Goal: Information Seeking & Learning: Find specific page/section

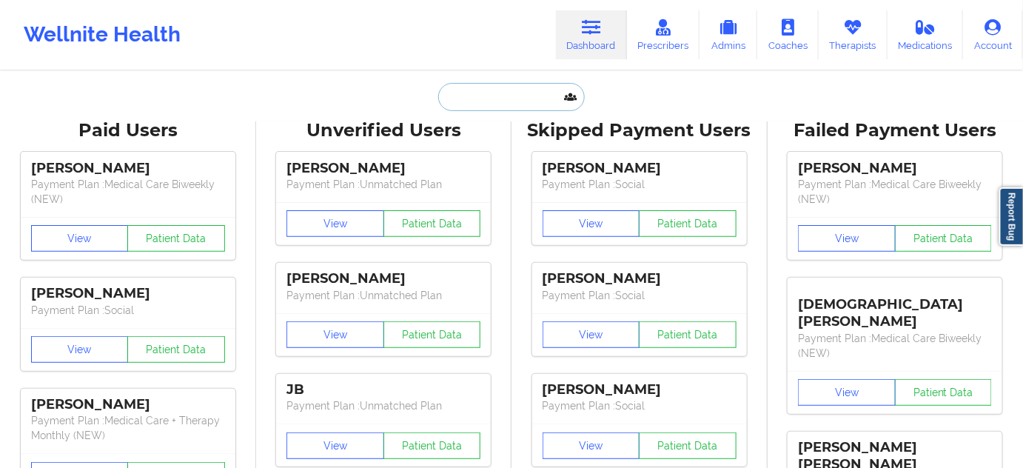
click at [502, 90] on input "text" at bounding box center [511, 97] width 147 height 28
paste input "[EMAIL_ADDRESS][DOMAIN_NAME]"
type input "[EMAIL_ADDRESS][DOMAIN_NAME]"
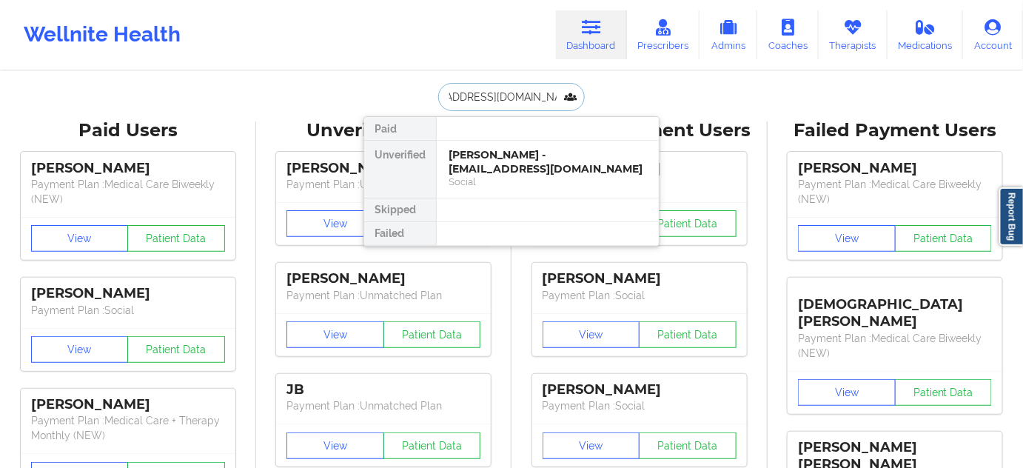
click at [489, 163] on div "[PERSON_NAME] - [EMAIL_ADDRESS][DOMAIN_NAME]" at bounding box center [548, 161] width 198 height 27
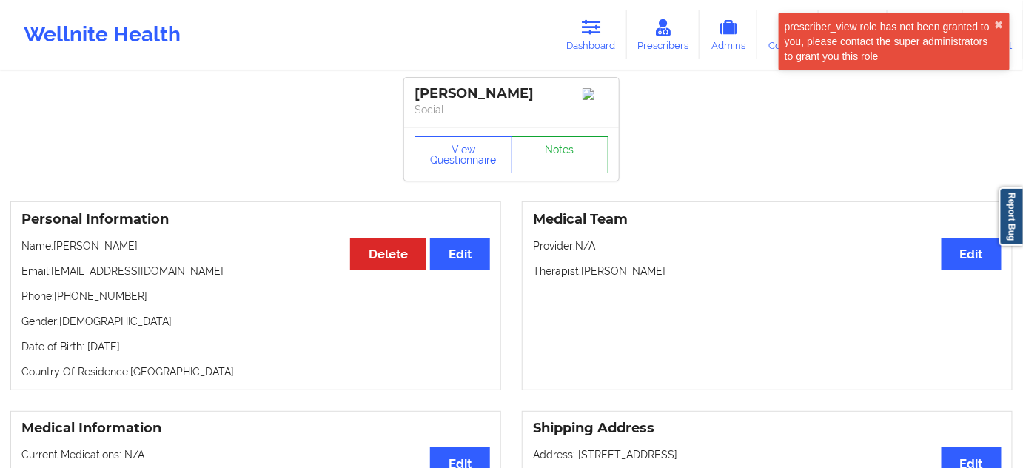
click at [580, 152] on link "Notes" at bounding box center [560, 154] width 98 height 37
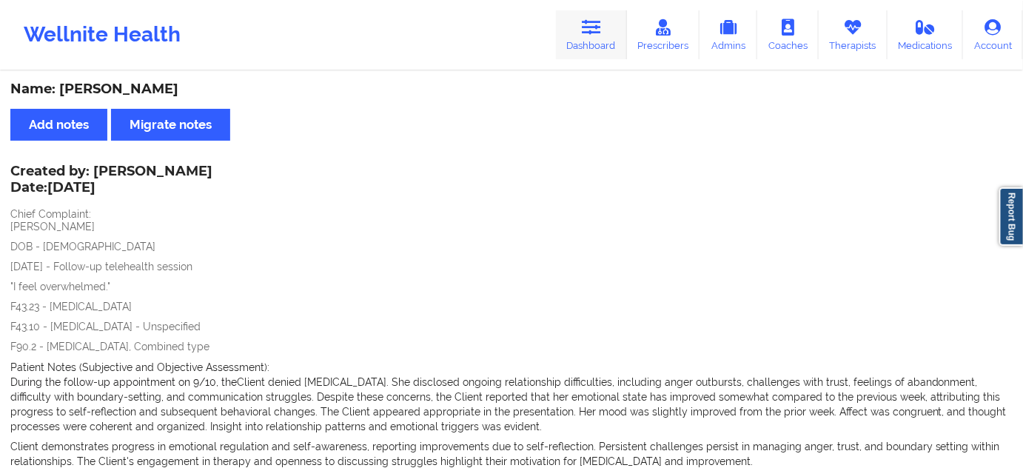
click at [599, 41] on link "Dashboard" at bounding box center [591, 34] width 71 height 49
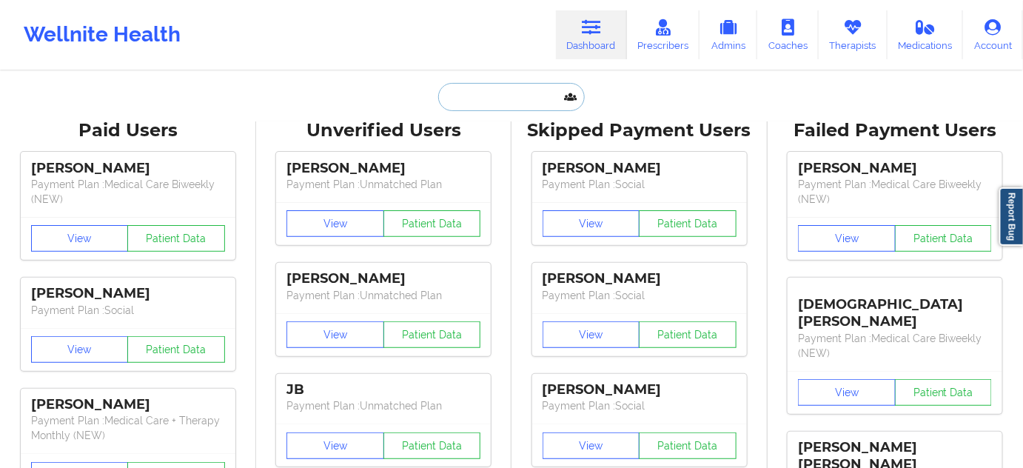
click at [518, 106] on input "text" at bounding box center [511, 97] width 147 height 28
type input "sw"
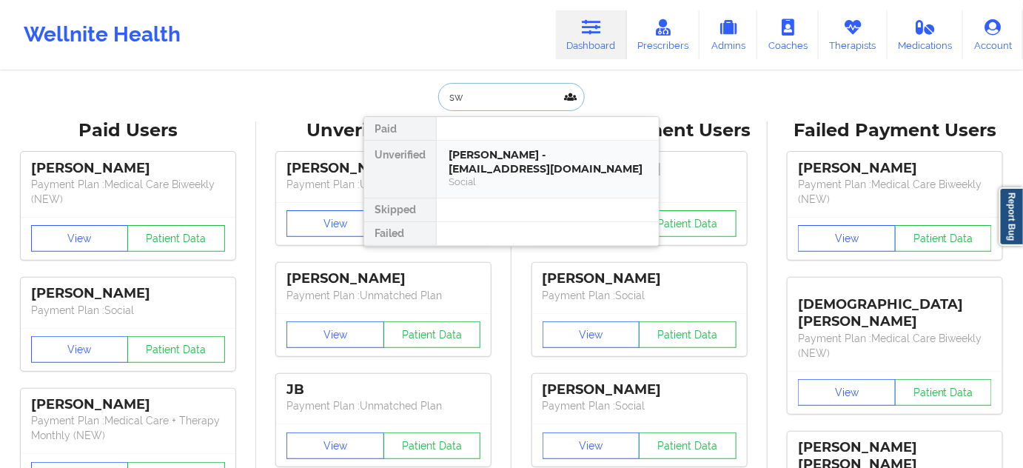
click at [511, 148] on div "[PERSON_NAME] - [EMAIL_ADDRESS][DOMAIN_NAME]" at bounding box center [548, 161] width 198 height 27
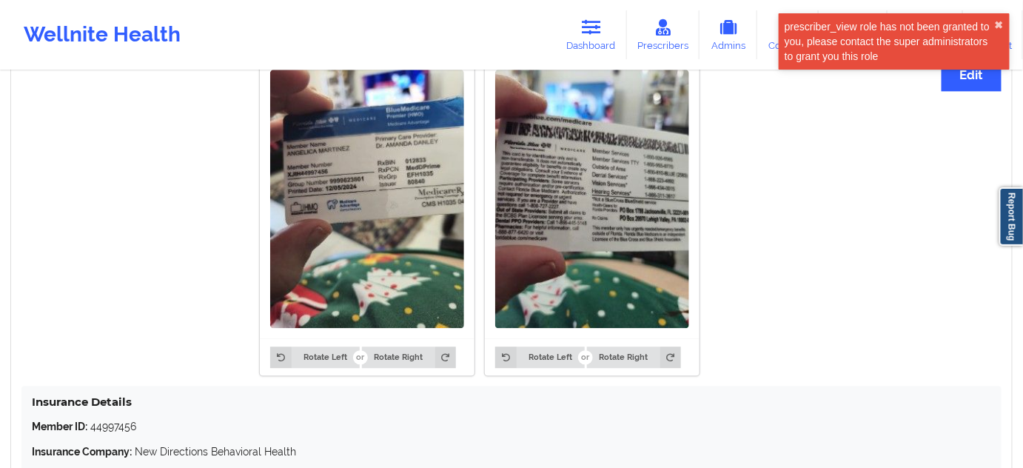
scroll to position [1121, 0]
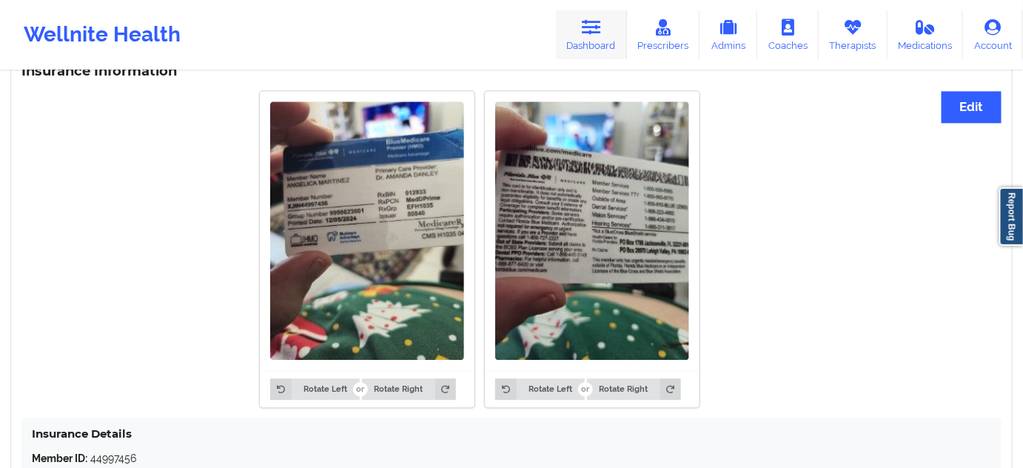
click at [579, 33] on link "Dashboard" at bounding box center [591, 34] width 71 height 49
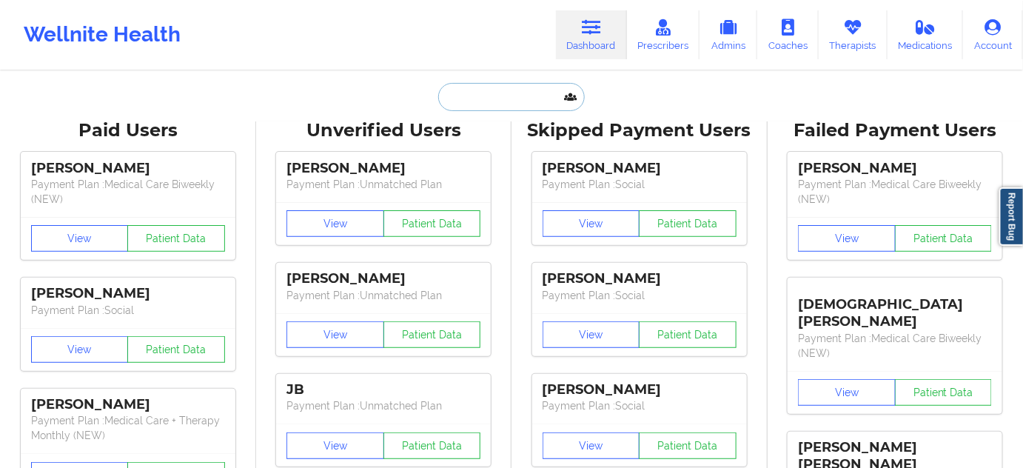
click at [495, 87] on input "text" at bounding box center [511, 97] width 147 height 28
paste input "[EMAIL_ADDRESS][DOMAIN_NAME]"
type input "[EMAIL_ADDRESS][DOMAIN_NAME]"
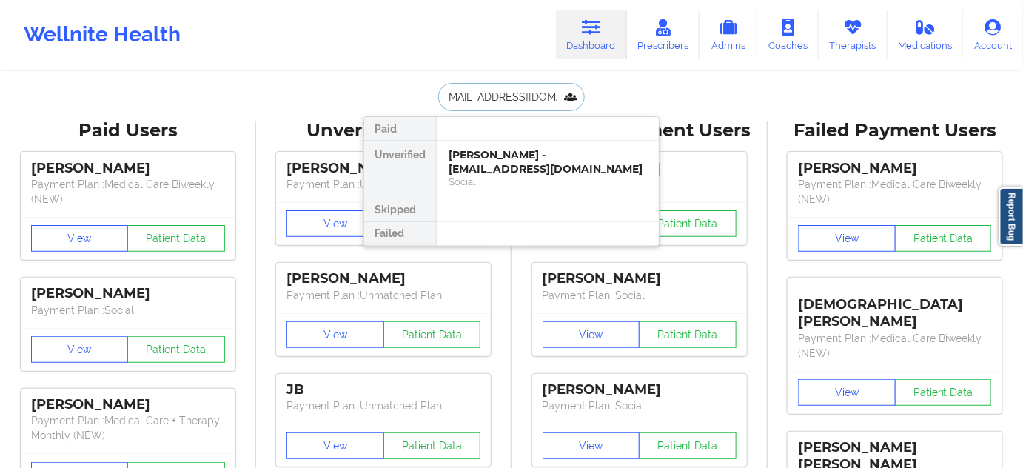
click at [481, 158] on div "[PERSON_NAME] - [EMAIL_ADDRESS][DOMAIN_NAME]" at bounding box center [548, 161] width 198 height 27
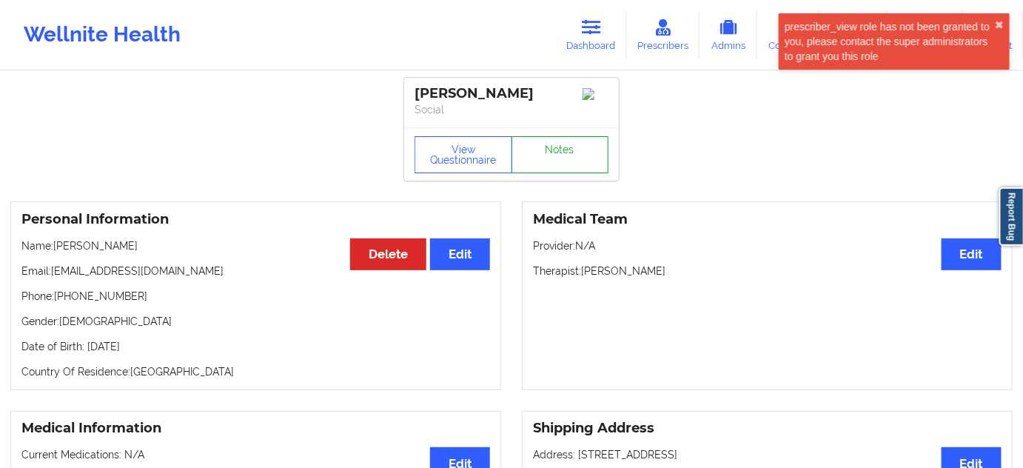
click at [574, 144] on link "Notes" at bounding box center [560, 154] width 98 height 37
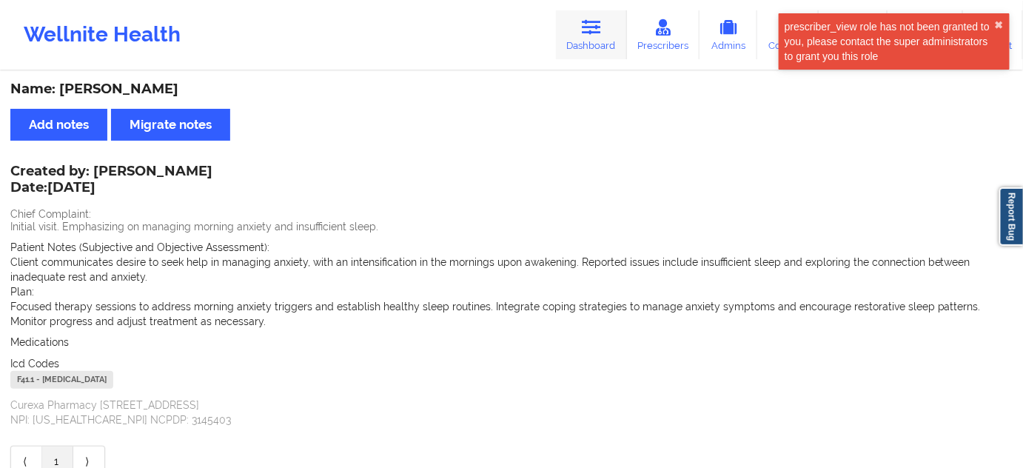
click at [583, 41] on link "Dashboard" at bounding box center [591, 34] width 71 height 49
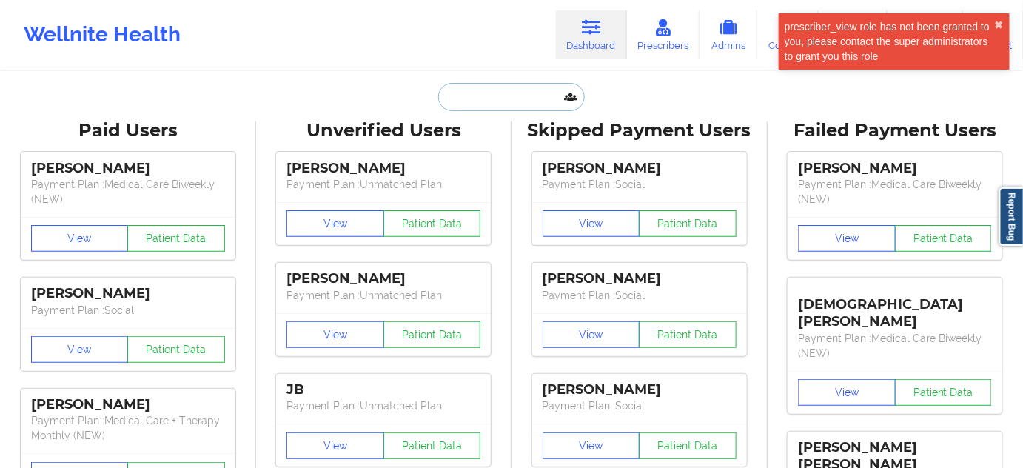
click at [506, 108] on input "text" at bounding box center [511, 97] width 147 height 28
type input "s"
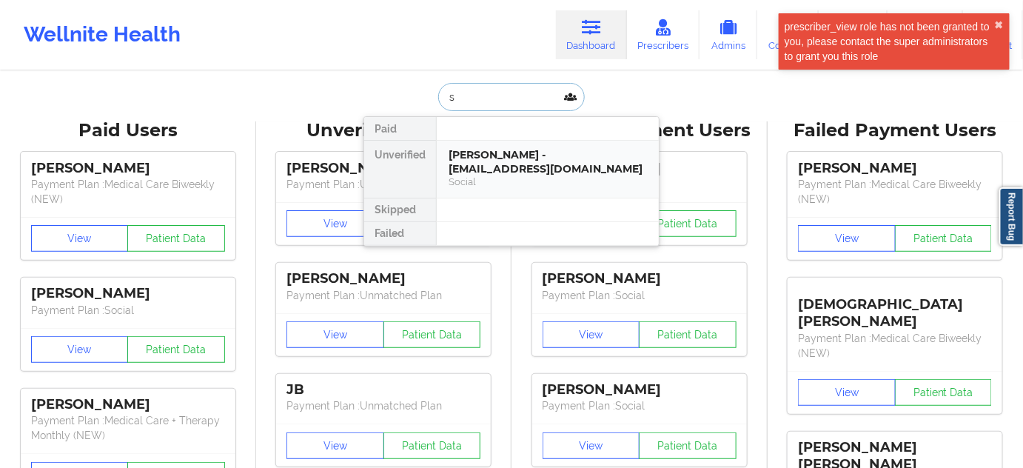
click at [487, 161] on div "[PERSON_NAME] - [EMAIL_ADDRESS][DOMAIN_NAME]" at bounding box center [548, 161] width 198 height 27
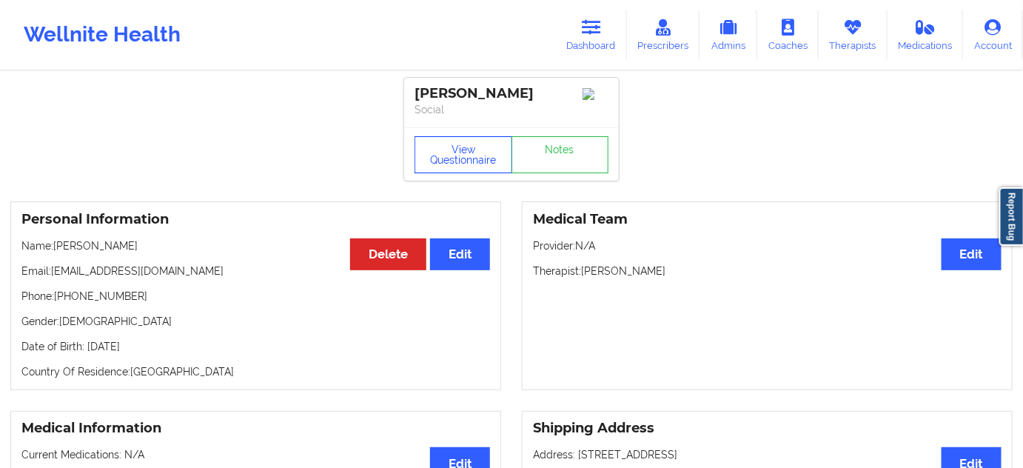
click at [474, 173] on button "View Questionnaire" at bounding box center [464, 154] width 98 height 37
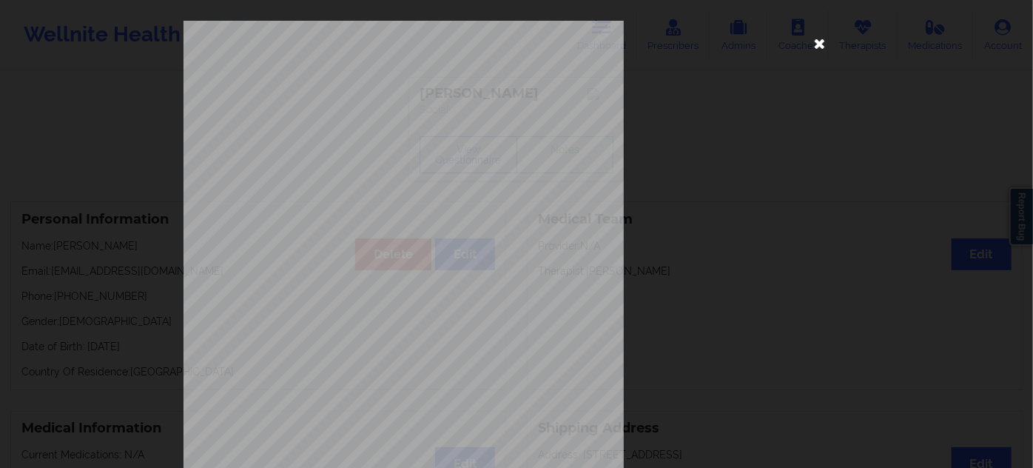
click at [812, 48] on icon at bounding box center [820, 43] width 24 height 24
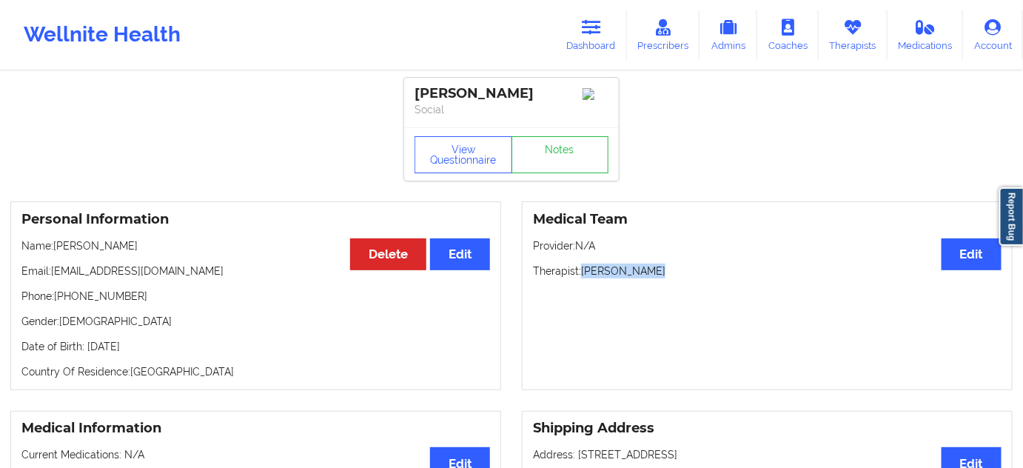
drag, startPoint x: 584, startPoint y: 272, endPoint x: 692, endPoint y: 267, distance: 108.2
click at [692, 265] on div "Medical Team Edit Provider: N/A Therapist: [PERSON_NAME]" at bounding box center [767, 295] width 491 height 189
copy p "[PERSON_NAME]"
drag, startPoint x: 409, startPoint y: 87, endPoint x: 540, endPoint y: 81, distance: 131.2
click at [540, 81] on div "[PERSON_NAME] Social" at bounding box center [511, 103] width 215 height 50
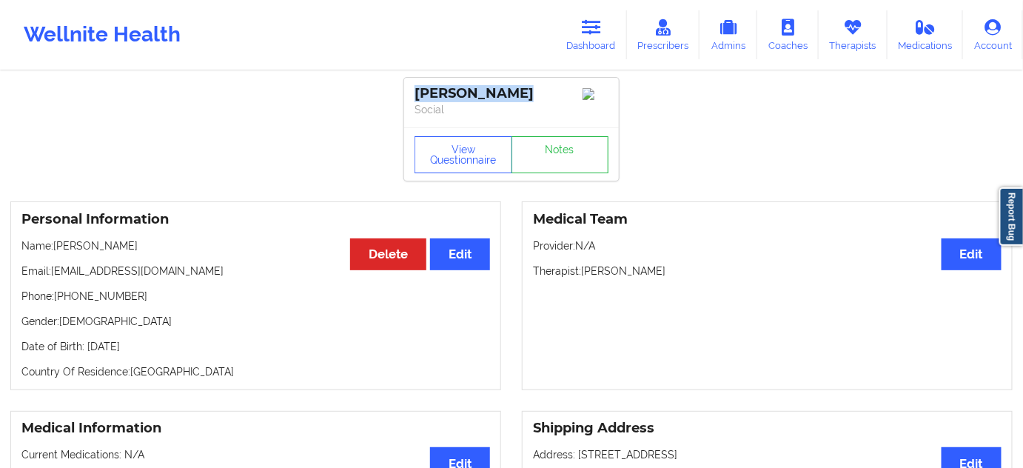
copy div "[PERSON_NAME]"
click at [563, 160] on link "Notes" at bounding box center [560, 154] width 98 height 37
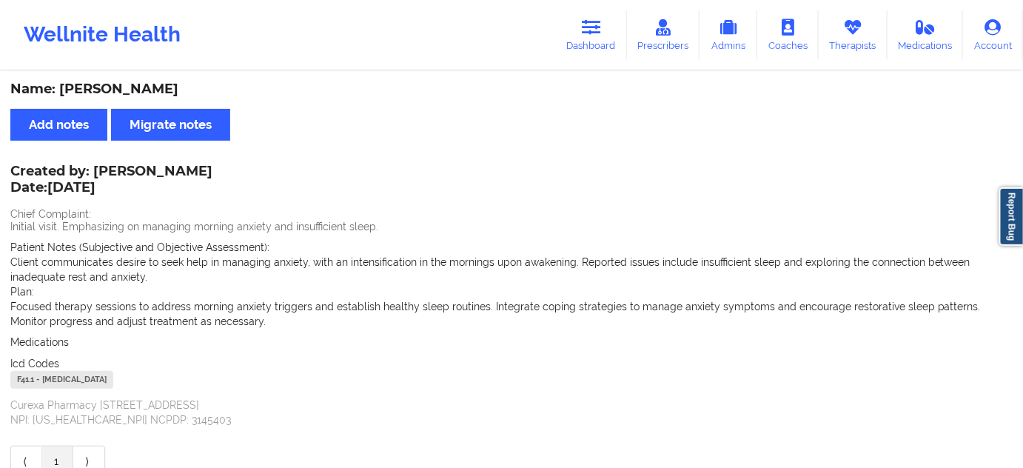
click at [27, 379] on div "F41.1 - [MEDICAL_DATA]" at bounding box center [61, 380] width 103 height 18
copy div "F41.1"
click at [584, 31] on link "Dashboard" at bounding box center [591, 34] width 71 height 49
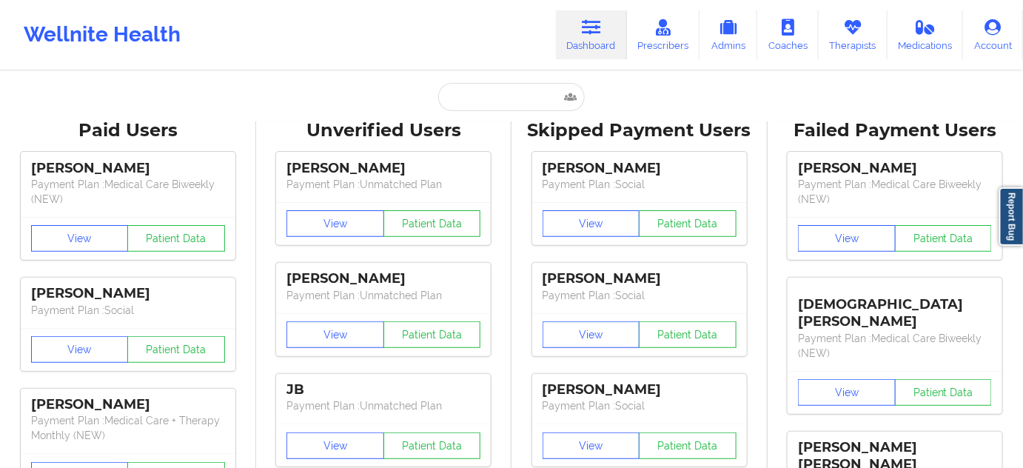
click at [516, 90] on input "text" at bounding box center [511, 97] width 147 height 28
paste input "[EMAIL_ADDRESS][DOMAIN_NAME]"
type input "[EMAIL_ADDRESS][DOMAIN_NAME]"
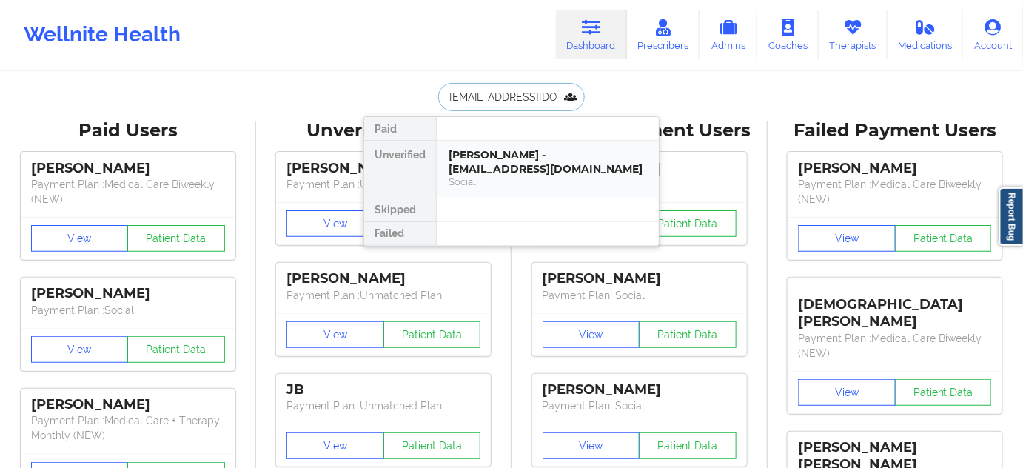
scroll to position [0, 32]
click at [490, 163] on div "[PERSON_NAME] - [EMAIL_ADDRESS][DOMAIN_NAME]" at bounding box center [548, 161] width 198 height 27
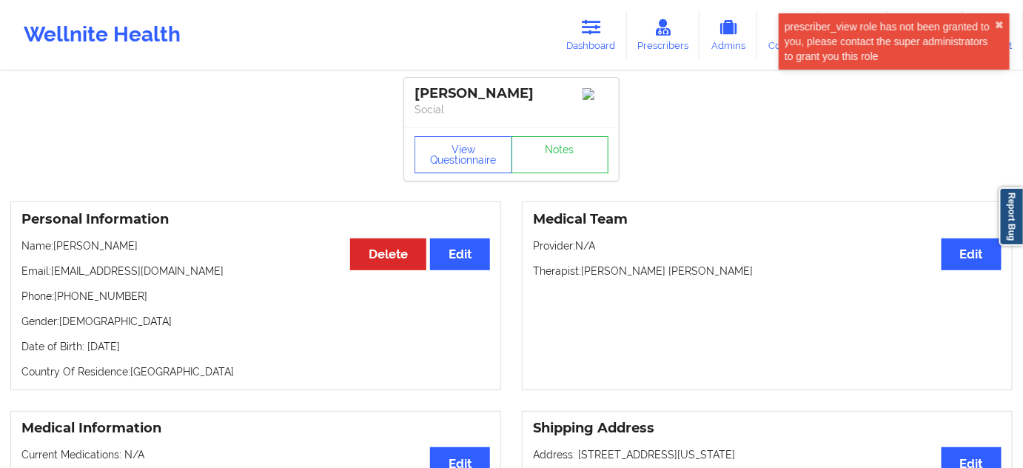
drag, startPoint x: 416, startPoint y: 91, endPoint x: 494, endPoint y: 110, distance: 79.9
click at [494, 102] on div "[PERSON_NAME]" at bounding box center [512, 93] width 194 height 17
copy div "[PERSON_NAME]"
click at [480, 117] on p "Social" at bounding box center [512, 109] width 194 height 15
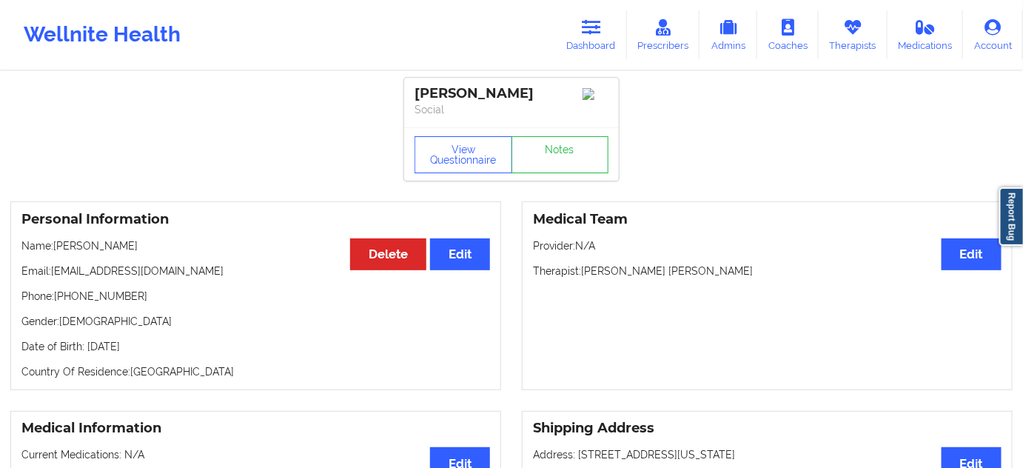
click at [462, 102] on div "[PERSON_NAME]" at bounding box center [512, 93] width 194 height 17
copy div "[PERSON_NAME]"
click at [433, 171] on button "View Questionnaire" at bounding box center [464, 154] width 98 height 37
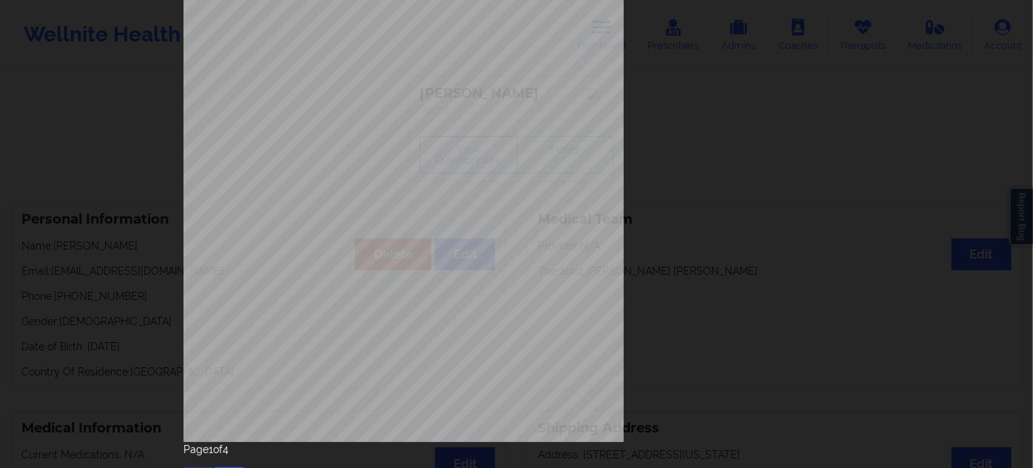
scroll to position [238, 0]
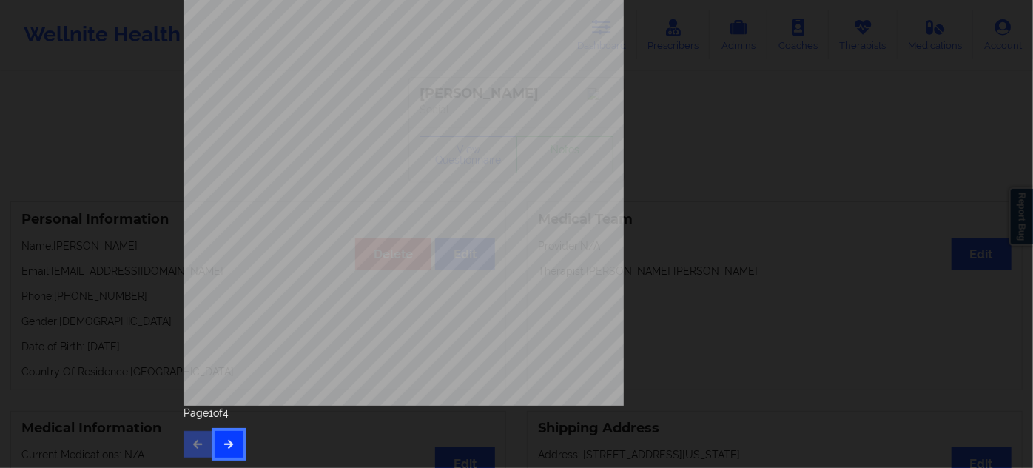
click at [227, 443] on icon "button" at bounding box center [229, 443] width 13 height 9
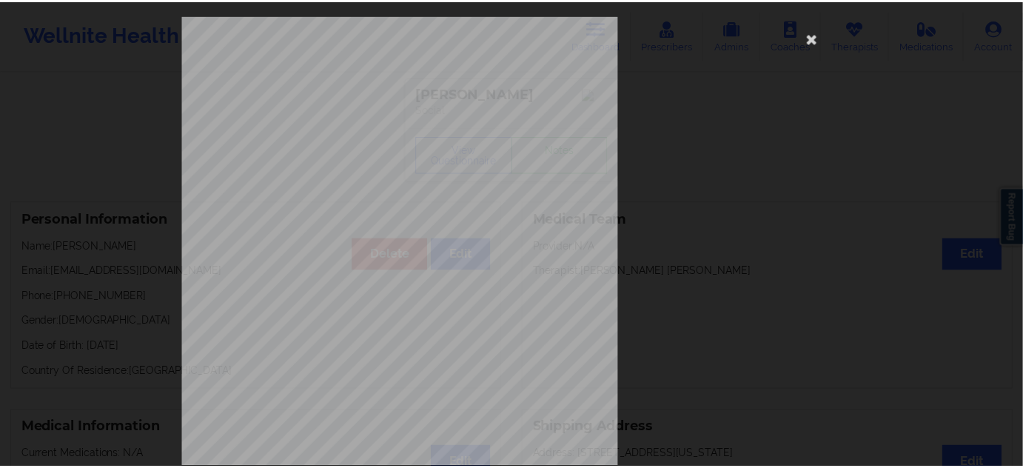
scroll to position [0, 0]
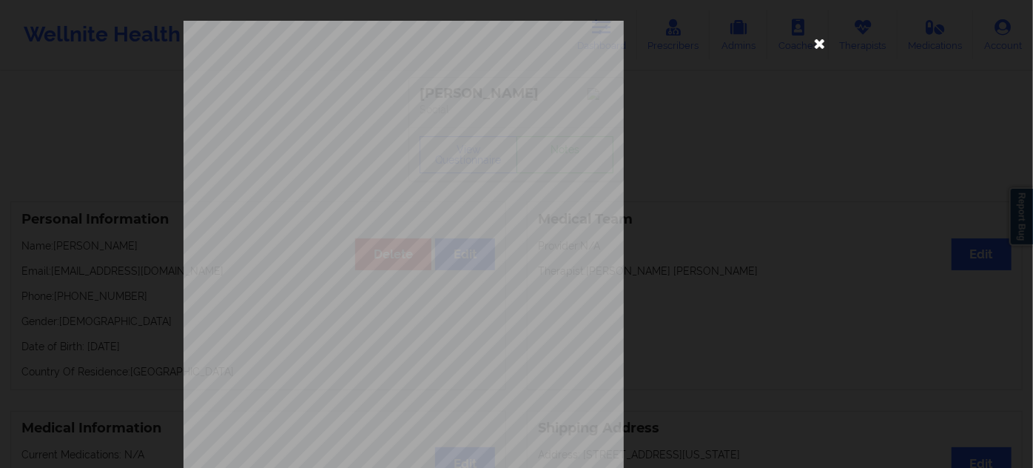
click at [822, 43] on icon at bounding box center [820, 43] width 24 height 24
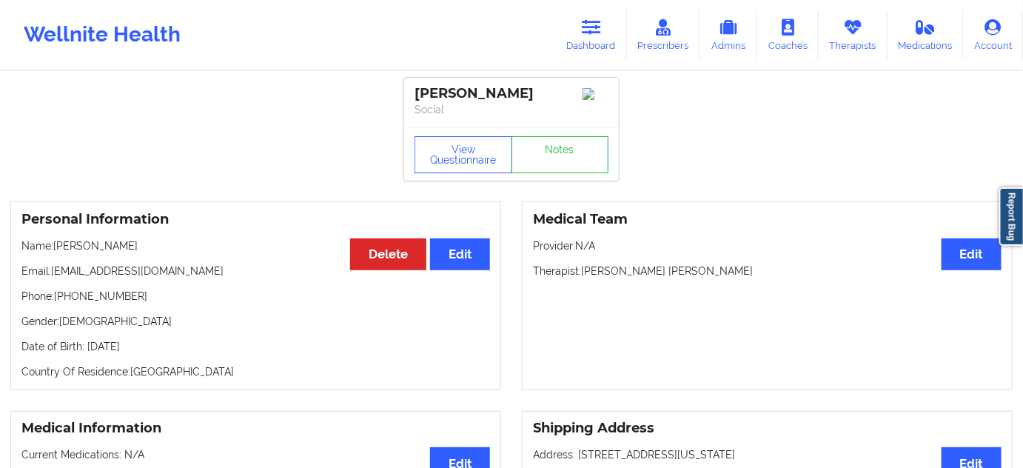
click at [679, 278] on p "Therapist: [PERSON_NAME] [PERSON_NAME]" at bounding box center [767, 271] width 469 height 15
copy p "[PERSON_NAME]"
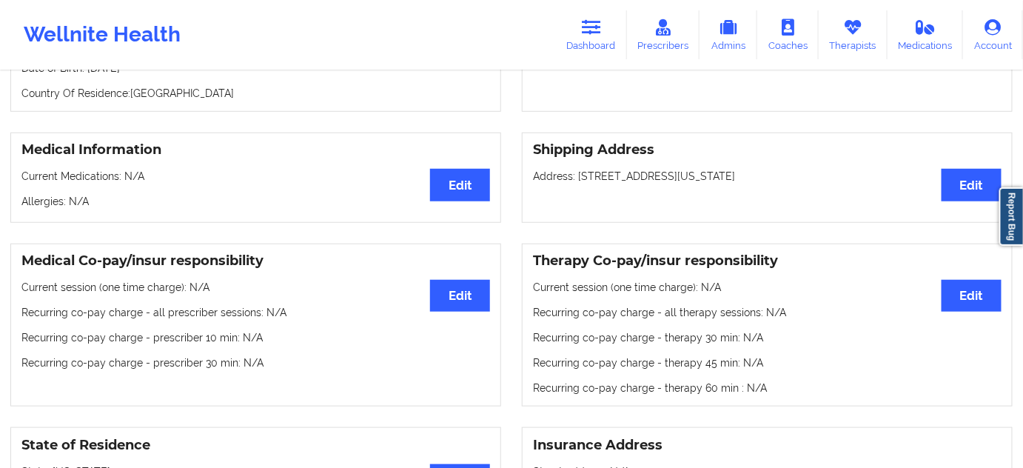
scroll to position [269, 0]
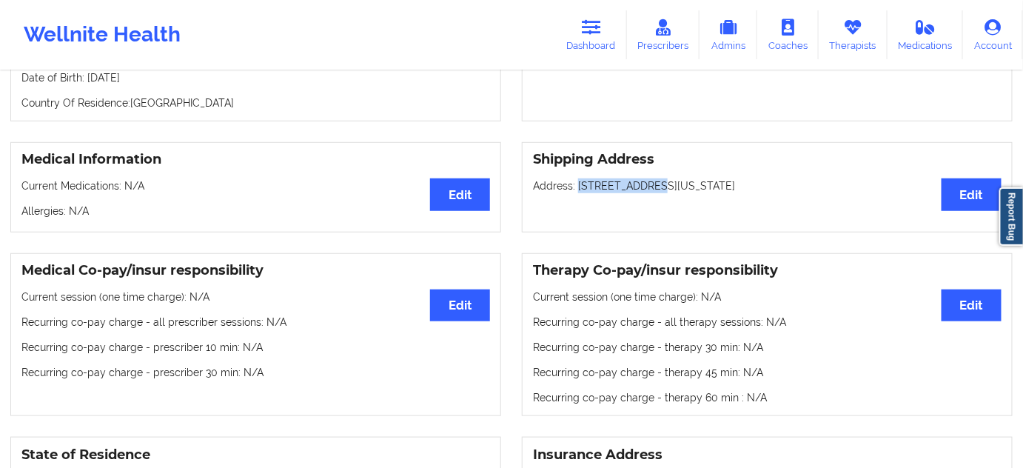
drag, startPoint x: 576, startPoint y: 203, endPoint x: 640, endPoint y: 206, distance: 63.7
click at [643, 193] on p "Address: [STREET_ADDRESS][US_STATE]" at bounding box center [767, 185] width 469 height 15
copy p "[STREET_ADDRESS]"
drag, startPoint x: 648, startPoint y: 201, endPoint x: 708, endPoint y: 201, distance: 59.2
click at [708, 193] on p "Address: [STREET_ADDRESS][US_STATE]" at bounding box center [767, 185] width 469 height 15
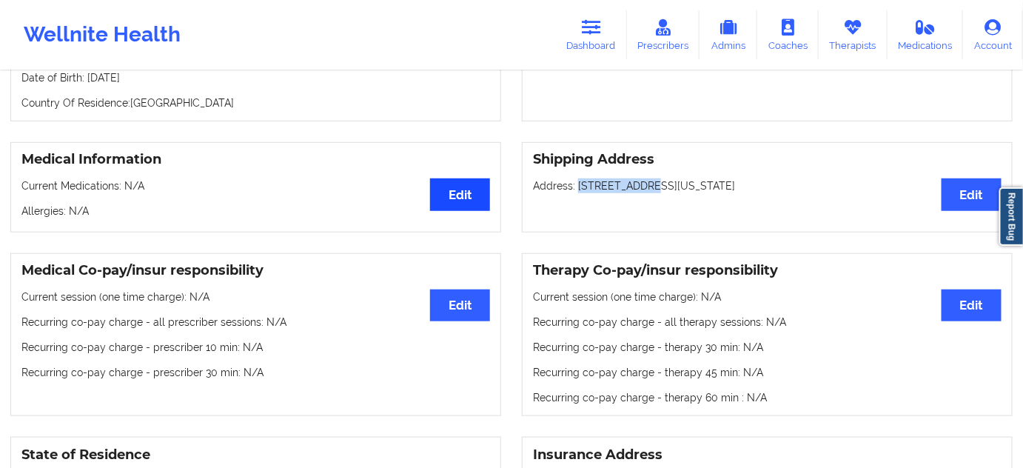
copy p "[GEOGRAPHIC_DATA]"
click at [774, 193] on p "Address: [STREET_ADDRESS][US_STATE]" at bounding box center [767, 185] width 469 height 15
copy p "90020"
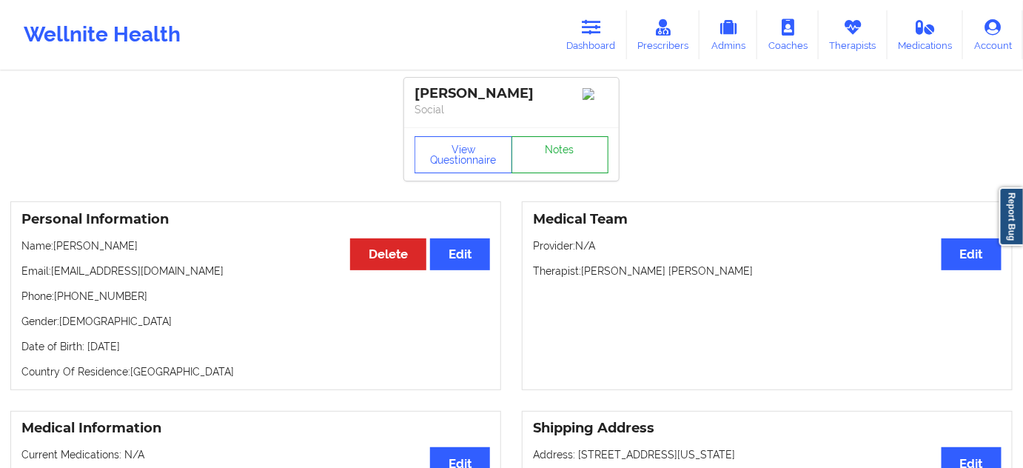
click at [539, 171] on link "Notes" at bounding box center [560, 154] width 98 height 37
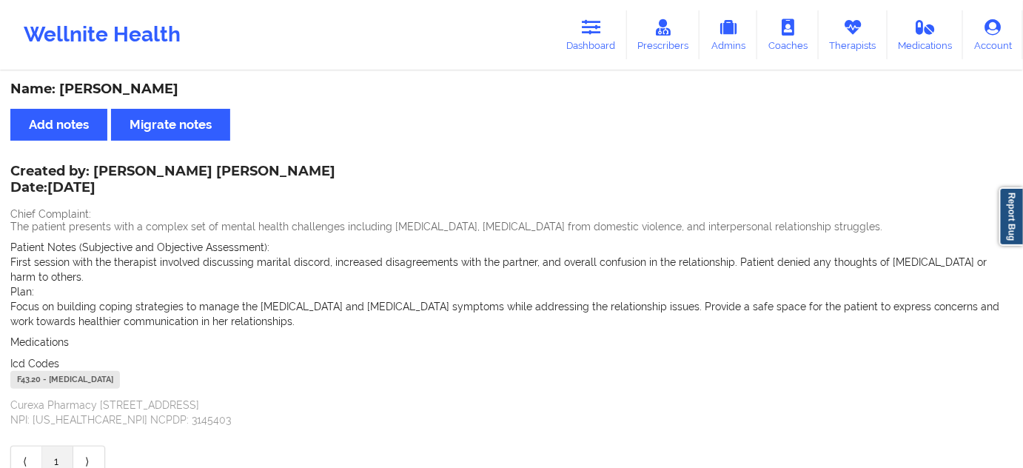
click at [39, 371] on div "F43.20 - [MEDICAL_DATA]" at bounding box center [65, 380] width 110 height 18
click at [31, 371] on div "F43.20 - [MEDICAL_DATA]" at bounding box center [65, 380] width 110 height 18
copy div "F43.20"
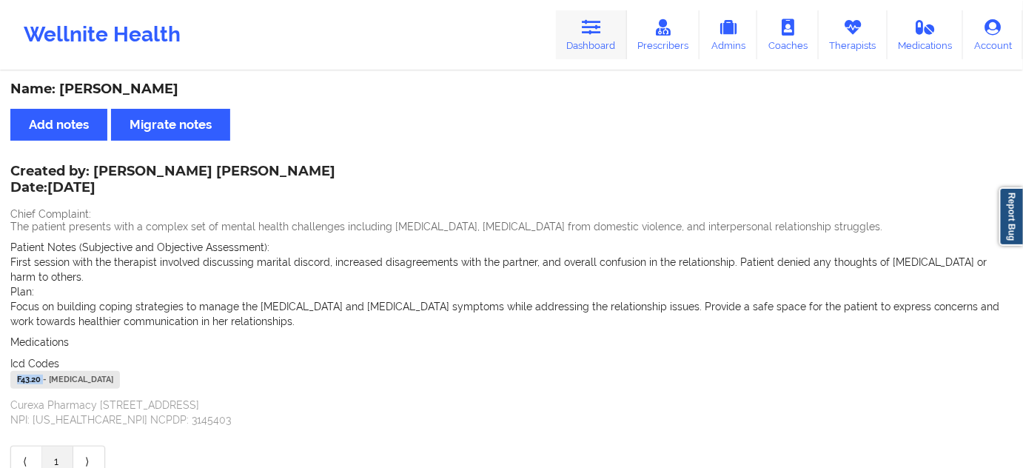
click at [587, 14] on link "Dashboard" at bounding box center [591, 34] width 71 height 49
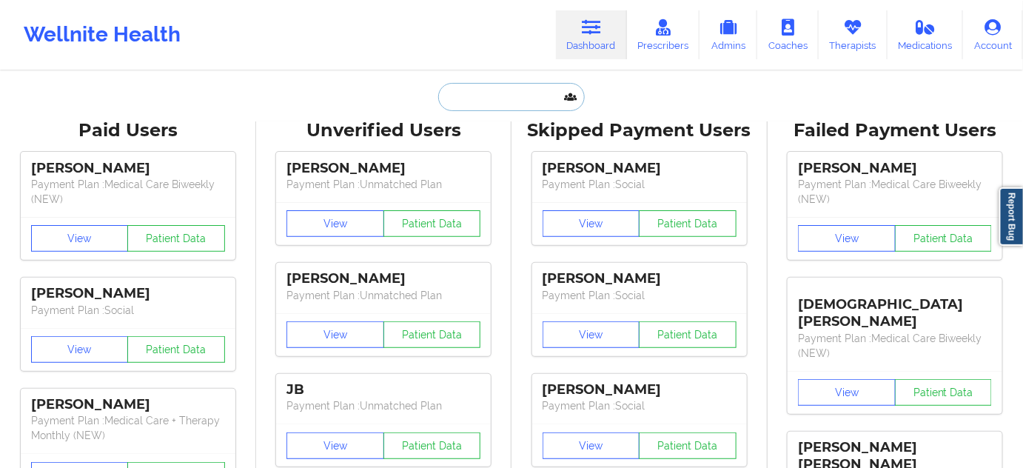
click at [504, 94] on input "text" at bounding box center [511, 97] width 147 height 28
paste input "[EMAIL_ADDRESS][DOMAIN_NAME]"
type input "[EMAIL_ADDRESS][DOMAIN_NAME]"
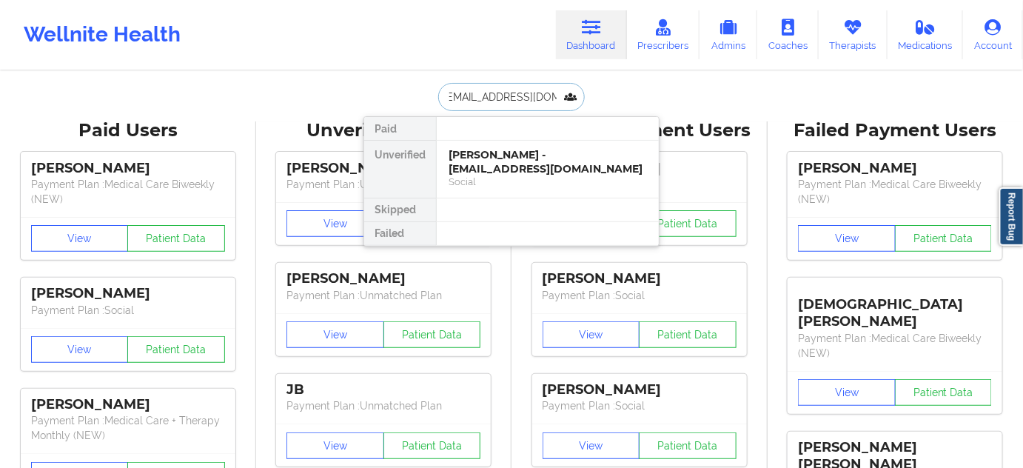
click at [469, 161] on div "[PERSON_NAME] - [EMAIL_ADDRESS][DOMAIN_NAME]" at bounding box center [548, 161] width 198 height 27
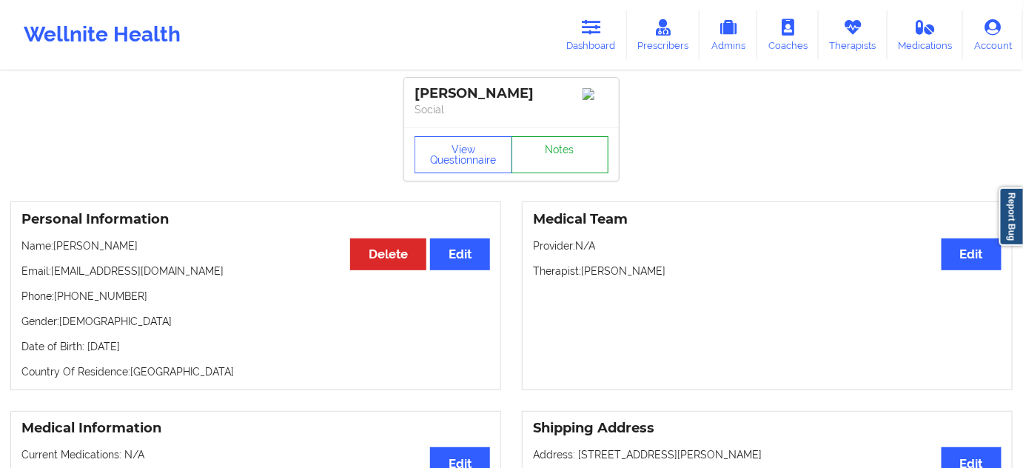
click at [536, 163] on link "Notes" at bounding box center [560, 154] width 98 height 37
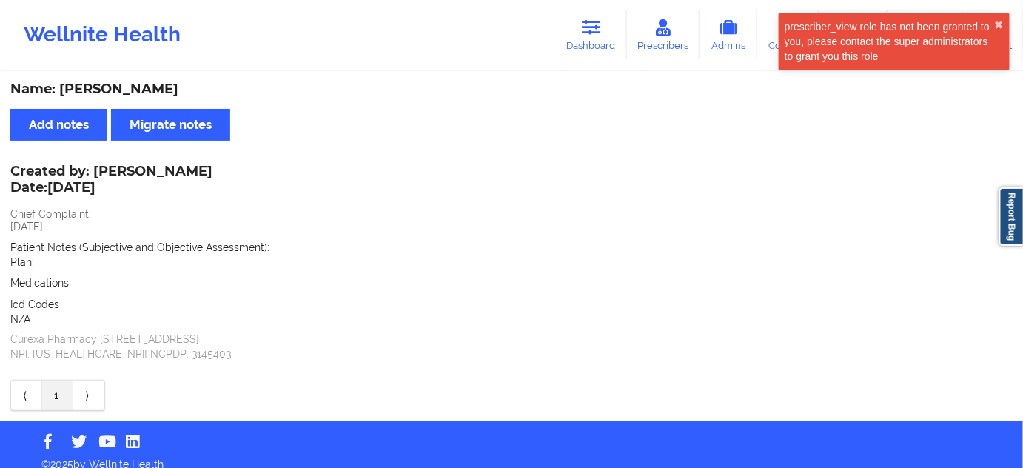
click at [167, 78] on div "Name: [PERSON_NAME] Add notes Migrate notes Created by: [PERSON_NAME] Date: [DA…" at bounding box center [511, 247] width 1023 height 349
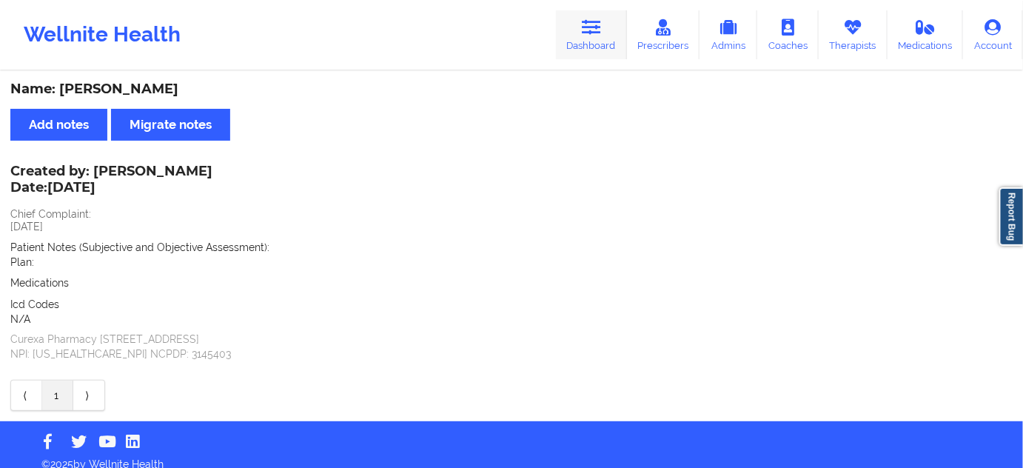
click at [588, 29] on icon at bounding box center [591, 27] width 19 height 16
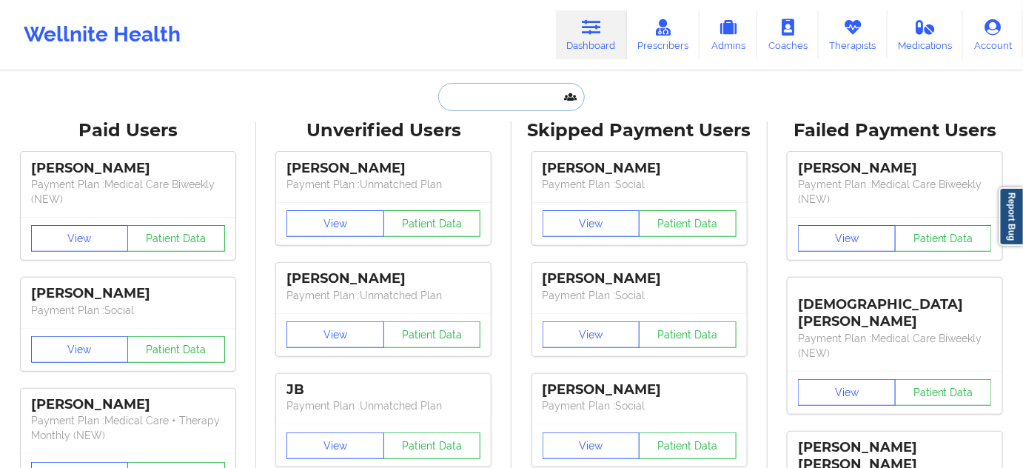
click at [516, 104] on input "text" at bounding box center [511, 97] width 147 height 28
type input "s"
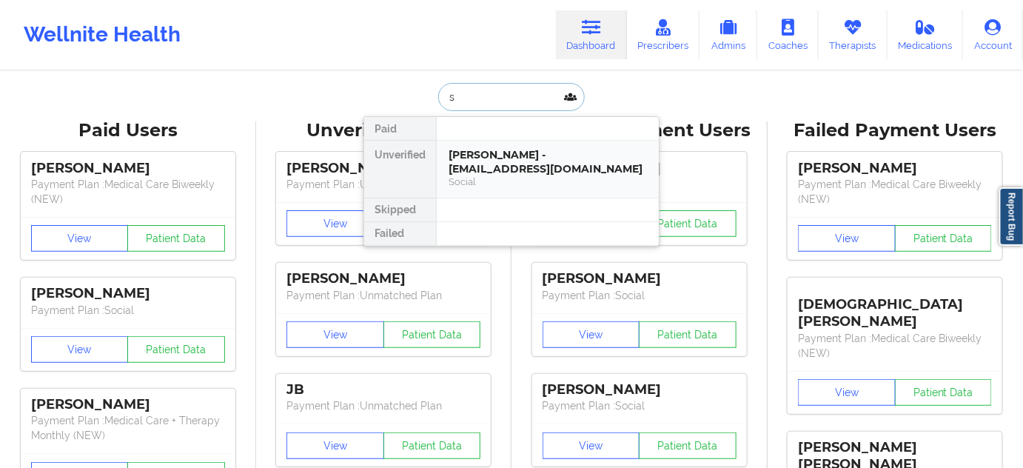
click at [521, 154] on div "[PERSON_NAME] - [EMAIL_ADDRESS][DOMAIN_NAME]" at bounding box center [548, 161] width 198 height 27
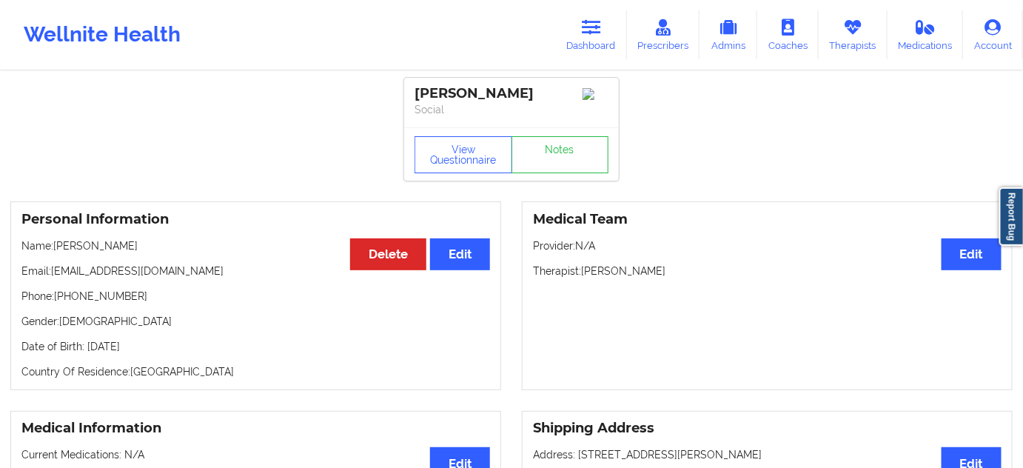
click at [426, 97] on div "[PERSON_NAME]" at bounding box center [512, 93] width 194 height 17
drag, startPoint x: 560, startPoint y: 92, endPoint x: 418, endPoint y: 89, distance: 142.2
click at [418, 89] on div "[PERSON_NAME]" at bounding box center [512, 93] width 194 height 17
drag, startPoint x: 404, startPoint y: 93, endPoint x: 574, endPoint y: 93, distance: 170.2
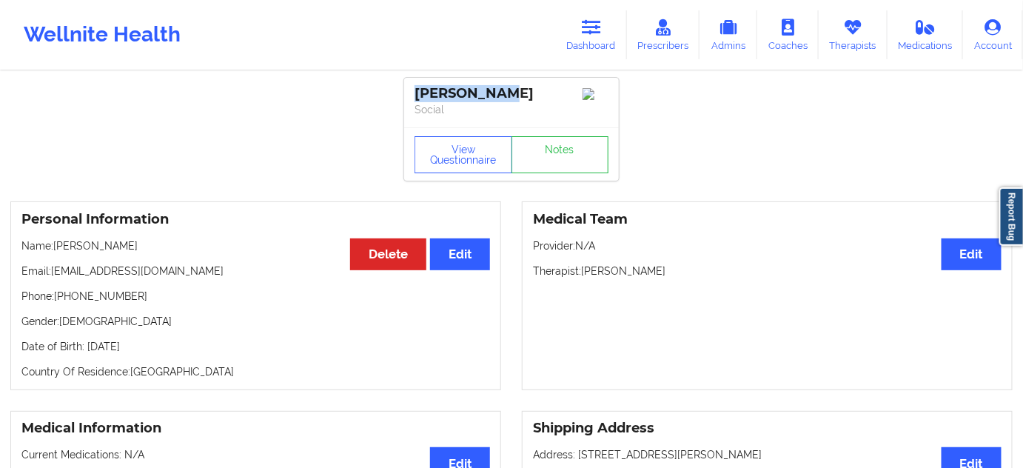
drag, startPoint x: 584, startPoint y: 273, endPoint x: 675, endPoint y: 278, distance: 91.2
click at [675, 278] on p "Therapist: [PERSON_NAME]" at bounding box center [767, 271] width 469 height 15
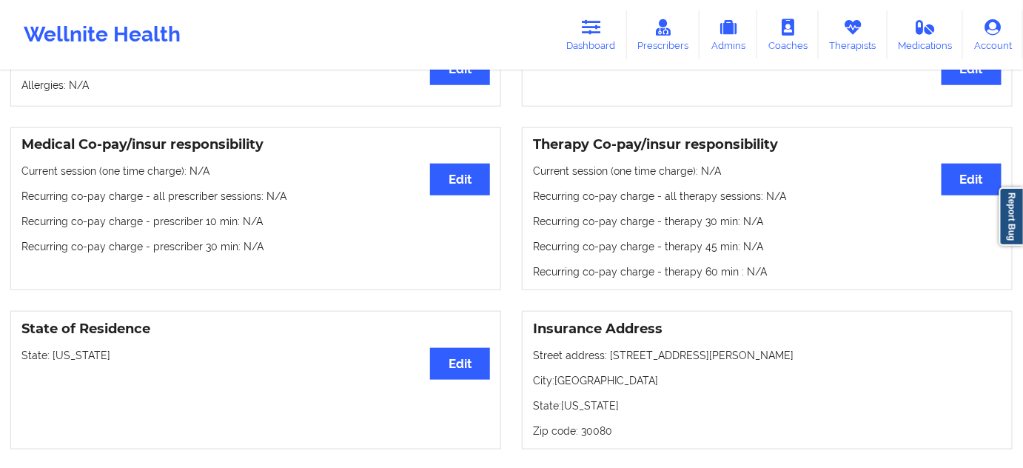
scroll to position [493, 0]
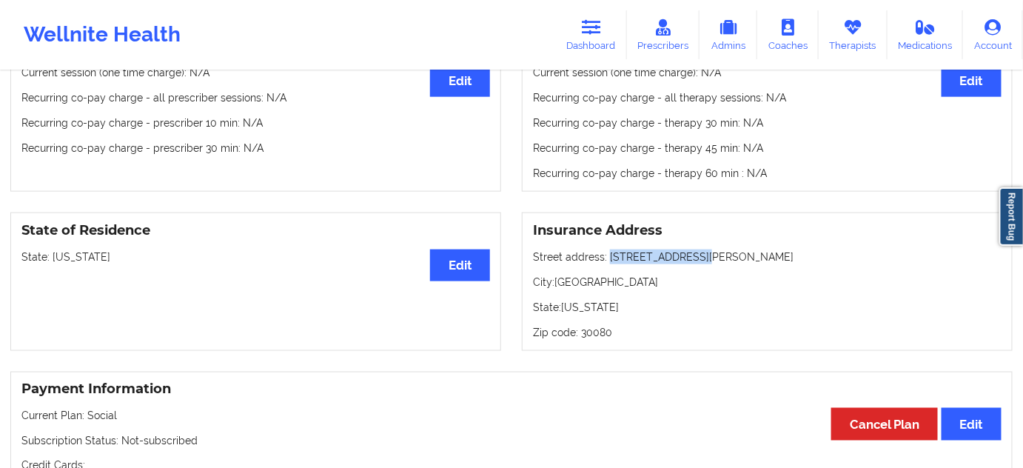
drag, startPoint x: 609, startPoint y: 264, endPoint x: 711, endPoint y: 254, distance: 101.9
click at [711, 254] on p "Street address: [STREET_ADDRESS][PERSON_NAME]" at bounding box center [767, 256] width 469 height 15
click at [572, 288] on p "City: [GEOGRAPHIC_DATA]" at bounding box center [767, 282] width 469 height 15
click at [592, 340] on p "Zip code: 30080" at bounding box center [767, 332] width 469 height 15
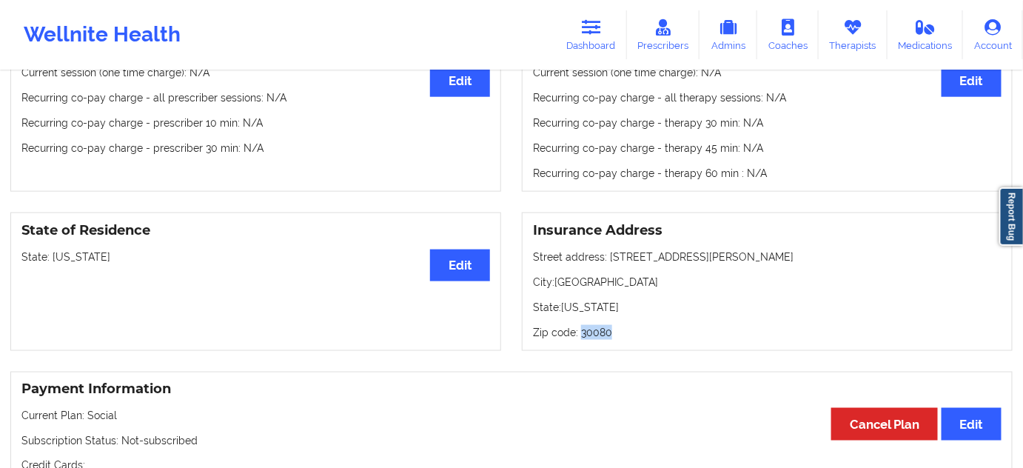
click at [592, 340] on p "Zip code: 30080" at bounding box center [767, 332] width 469 height 15
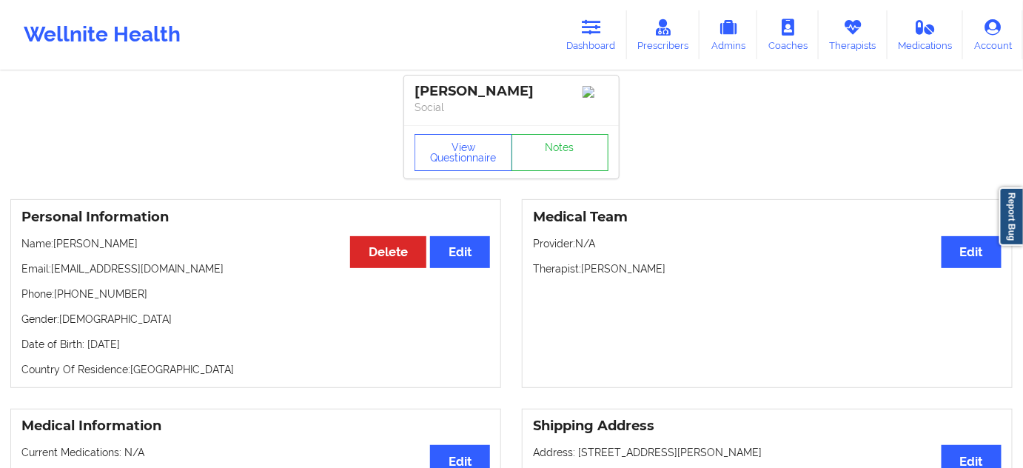
scroll to position [0, 0]
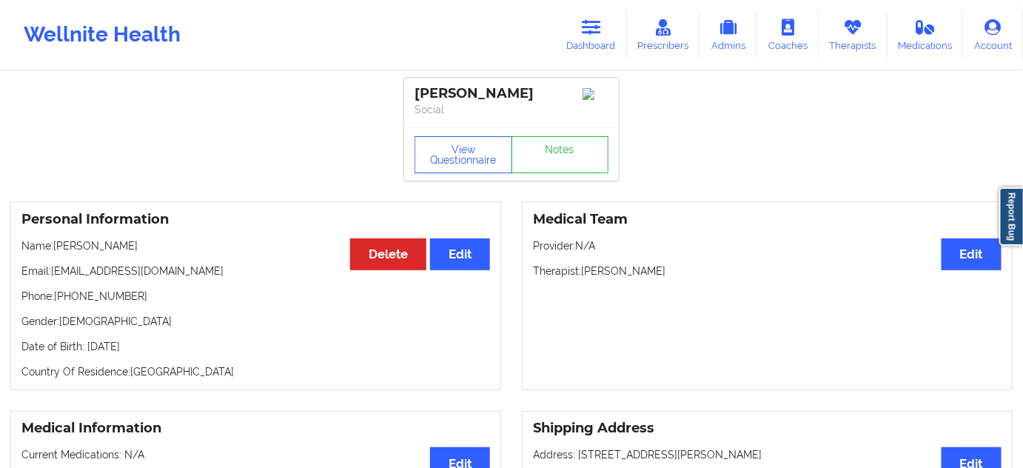
click at [611, 159] on div "View Questionnaire Notes" at bounding box center [511, 153] width 215 height 53
click at [588, 163] on link "Notes" at bounding box center [560, 154] width 98 height 37
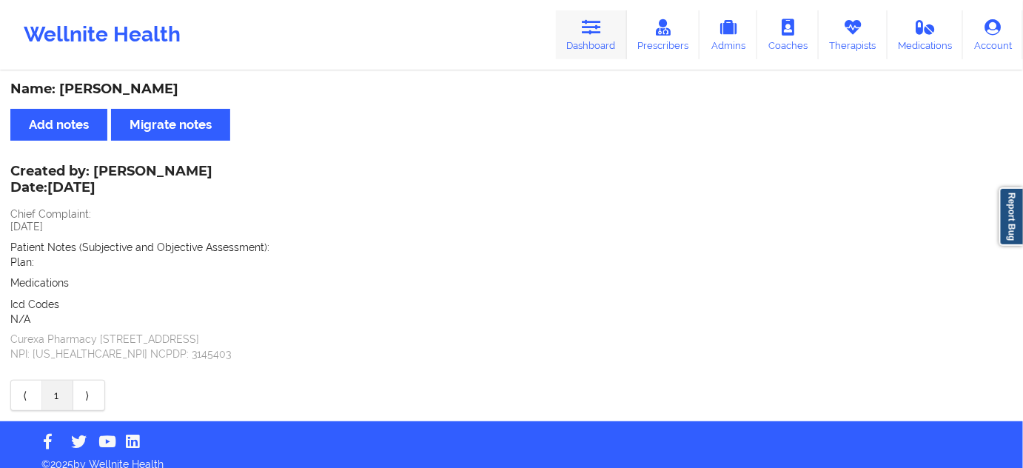
click at [588, 32] on icon at bounding box center [591, 27] width 19 height 16
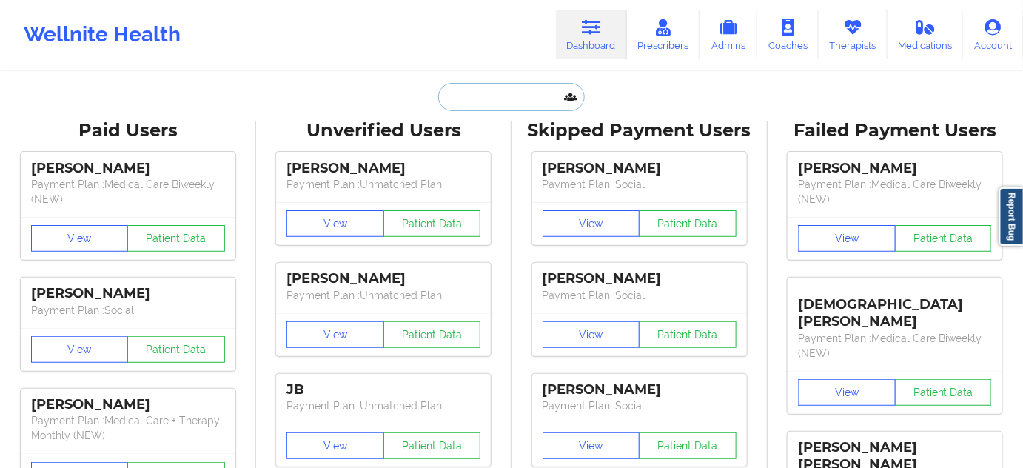
click at [521, 101] on input "text" at bounding box center [511, 97] width 147 height 28
paste input "[EMAIL_ADDRESS][DOMAIN_NAME]"
type input "[EMAIL_ADDRESS][DOMAIN_NAME]"
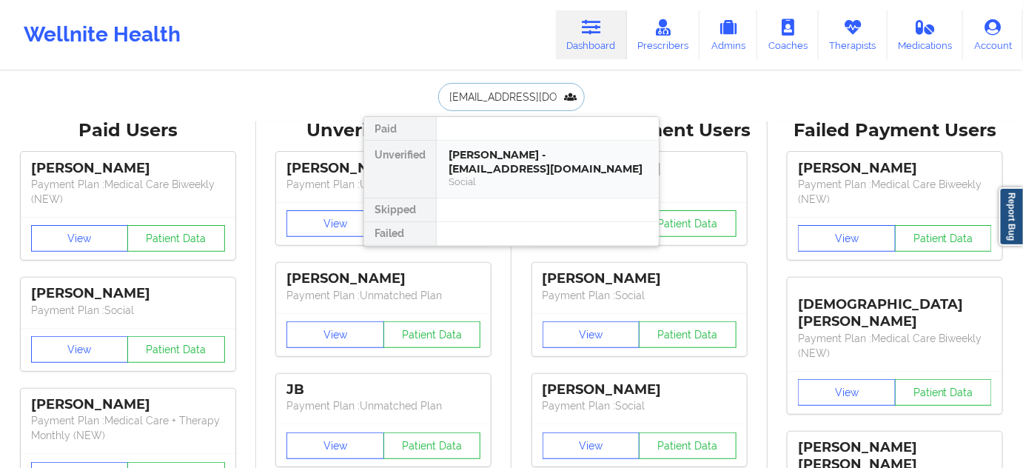
scroll to position [0, 21]
click at [497, 169] on div "[PERSON_NAME] - [EMAIL_ADDRESS][DOMAIN_NAME]" at bounding box center [548, 161] width 198 height 27
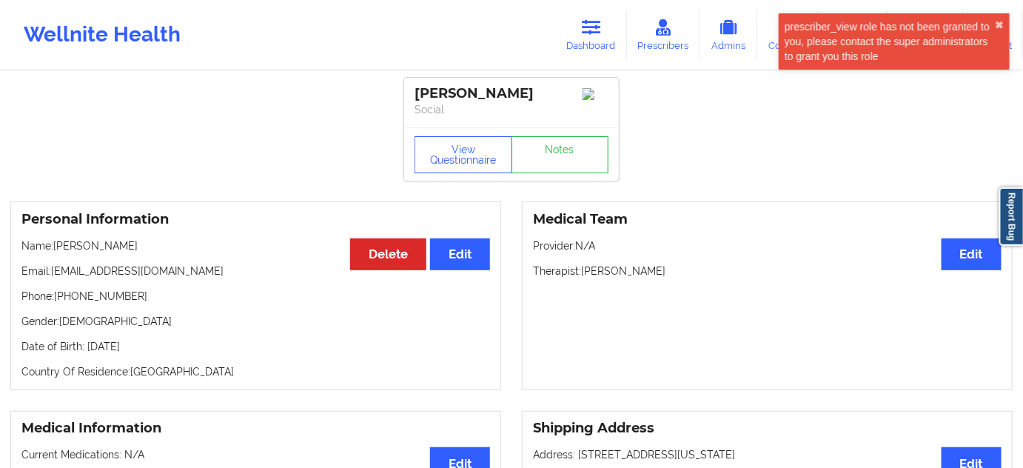
click at [514, 94] on div "[PERSON_NAME]" at bounding box center [512, 93] width 194 height 17
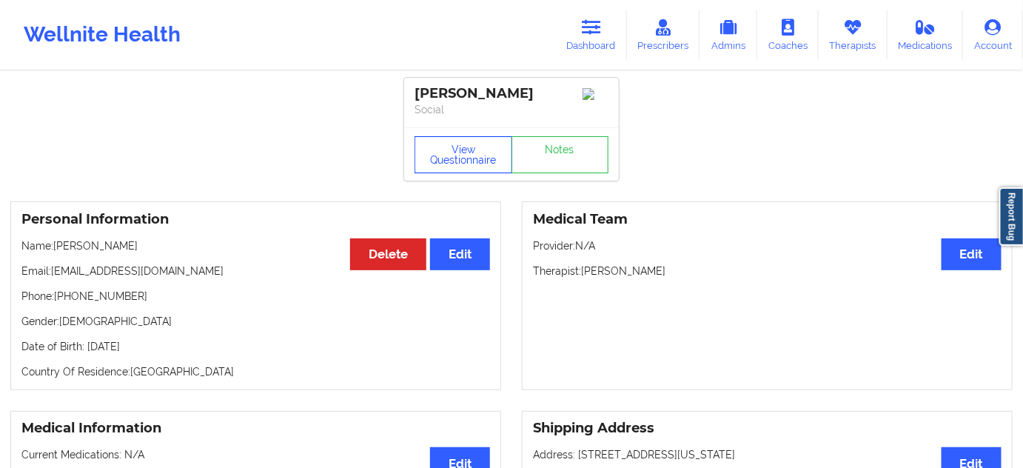
click at [469, 155] on button "View Questionnaire" at bounding box center [464, 154] width 98 height 37
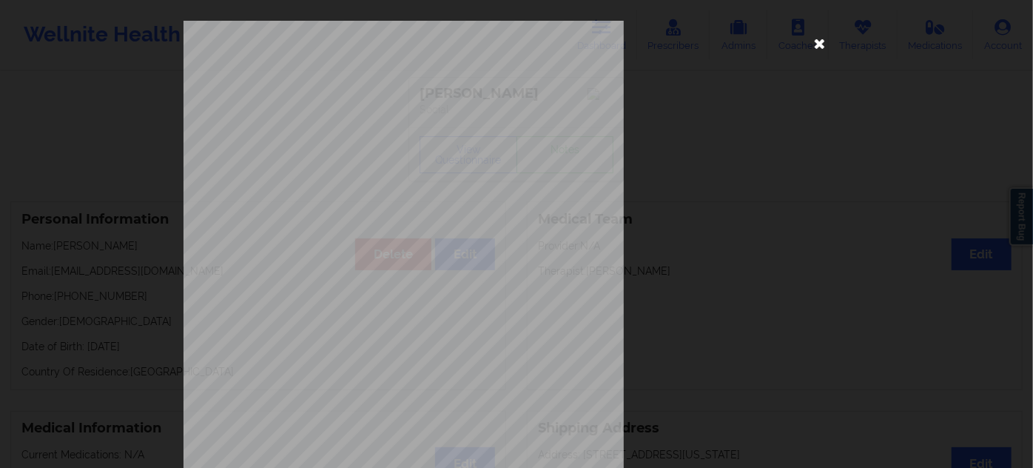
click at [823, 49] on icon at bounding box center [820, 43] width 24 height 24
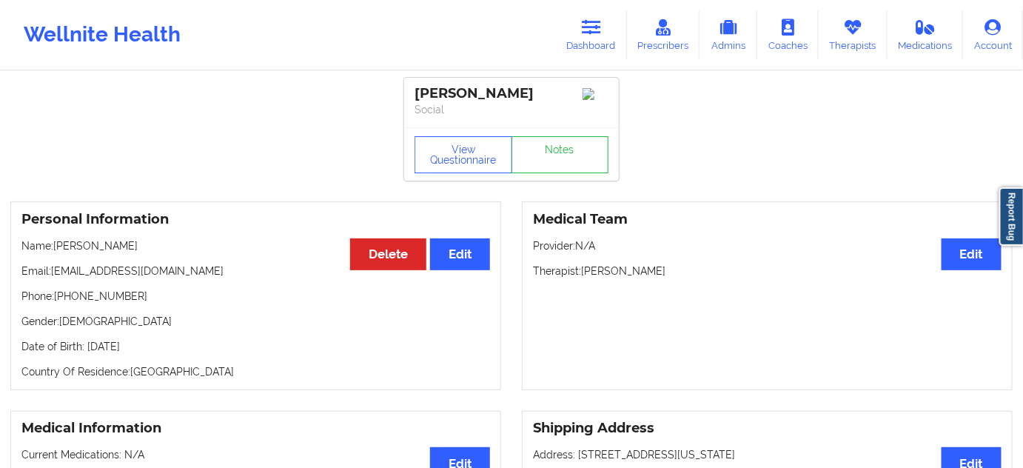
drag, startPoint x: 584, startPoint y: 275, endPoint x: 670, endPoint y: 281, distance: 86.1
click at [670, 278] on p "Therapist: [PERSON_NAME]" at bounding box center [767, 271] width 469 height 15
drag, startPoint x: 533, startPoint y: 85, endPoint x: 388, endPoint y: 92, distance: 145.2
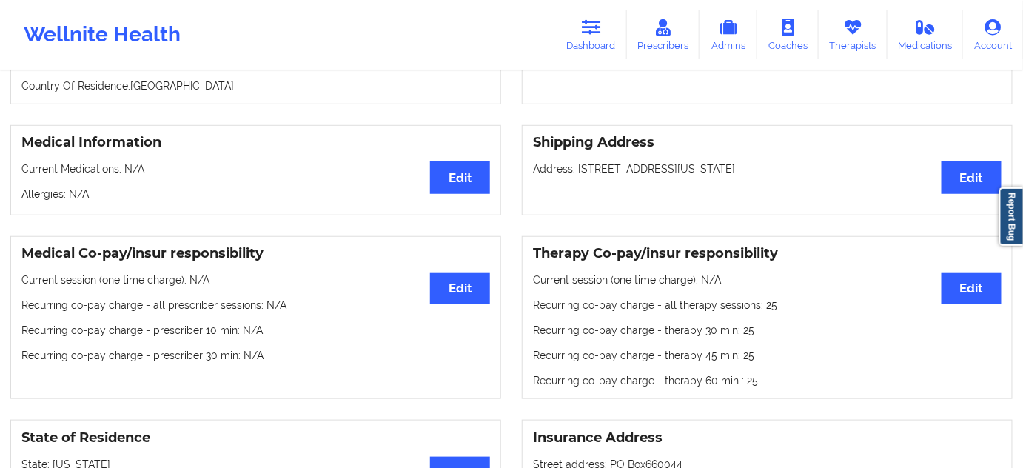
scroll to position [269, 0]
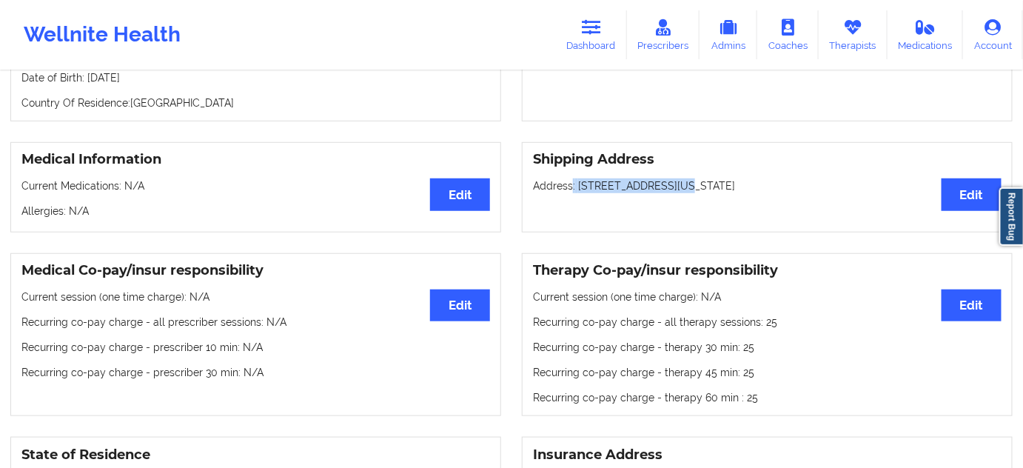
drag, startPoint x: 572, startPoint y: 191, endPoint x: 671, endPoint y: 189, distance: 98.5
click at [671, 189] on p "Address: [STREET_ADDRESS][US_STATE]" at bounding box center [767, 185] width 469 height 15
click at [688, 191] on p "Address: [STREET_ADDRESS][US_STATE]" at bounding box center [767, 185] width 469 height 15
click at [765, 189] on p "Address: [STREET_ADDRESS][US_STATE]" at bounding box center [767, 185] width 469 height 15
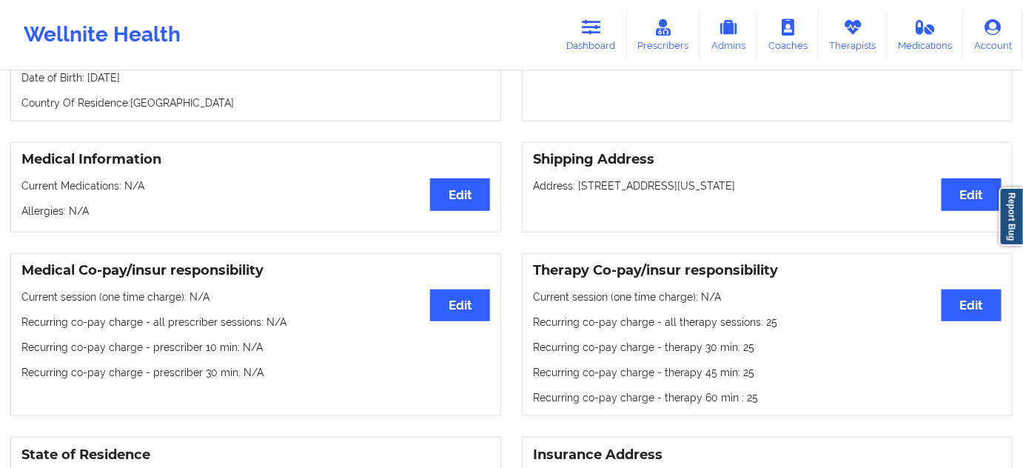
click at [765, 189] on p "Address: [STREET_ADDRESS][US_STATE]" at bounding box center [767, 185] width 469 height 15
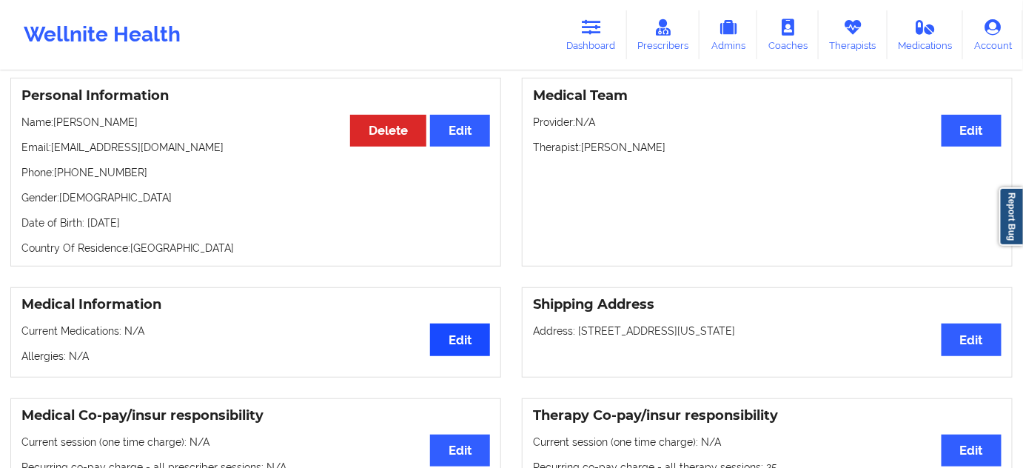
scroll to position [0, 0]
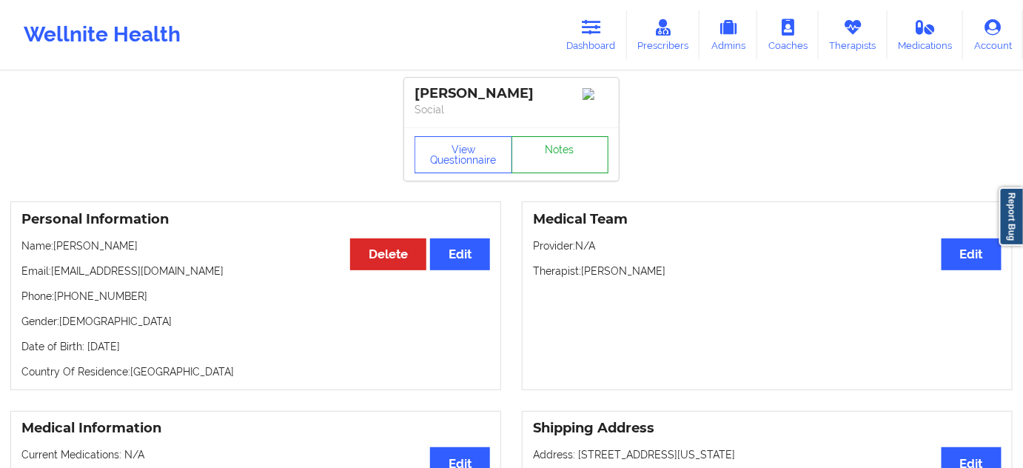
click at [552, 167] on link "Notes" at bounding box center [560, 154] width 98 height 37
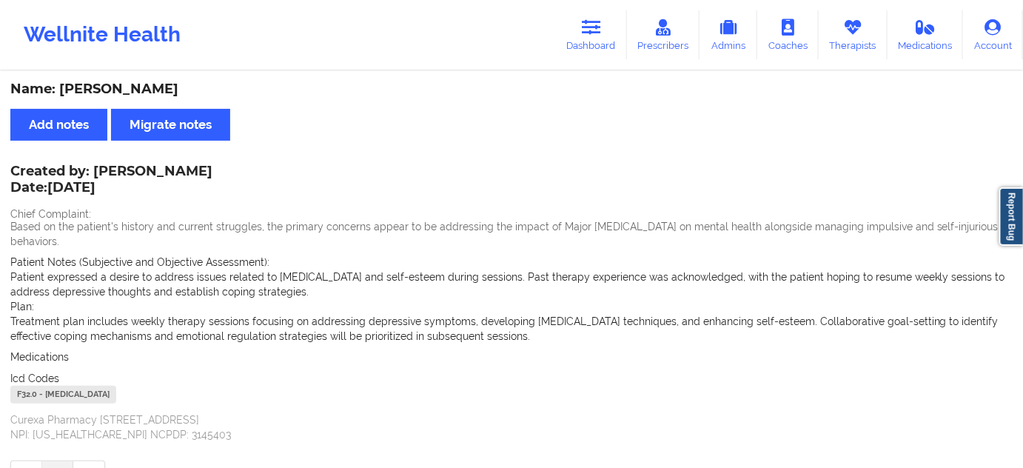
click at [30, 397] on div "F32.0 - [MEDICAL_DATA]" at bounding box center [63, 395] width 106 height 18
click at [593, 33] on icon at bounding box center [591, 27] width 19 height 16
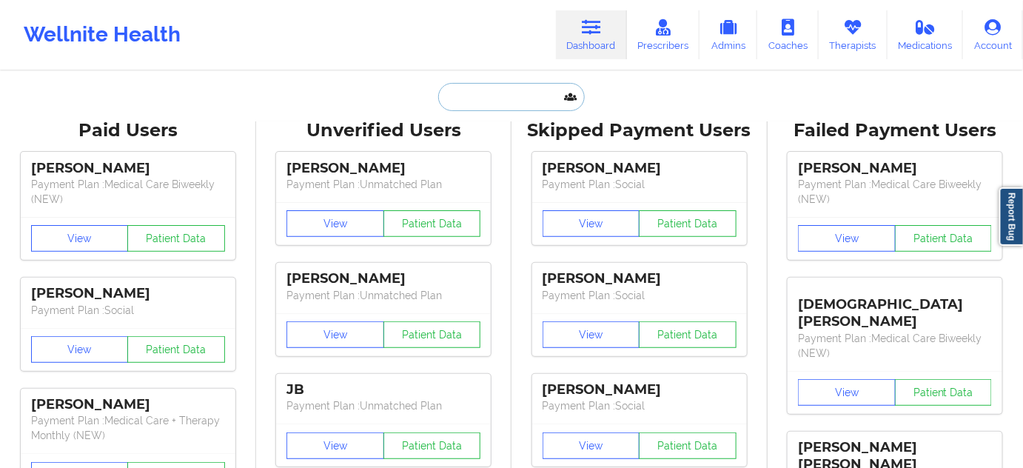
click at [511, 98] on input "text" at bounding box center [511, 97] width 147 height 28
paste input "[EMAIL_ADDRESS][PERSON_NAME][DOMAIN_NAME]"
type input "[EMAIL_ADDRESS][PERSON_NAME][DOMAIN_NAME]"
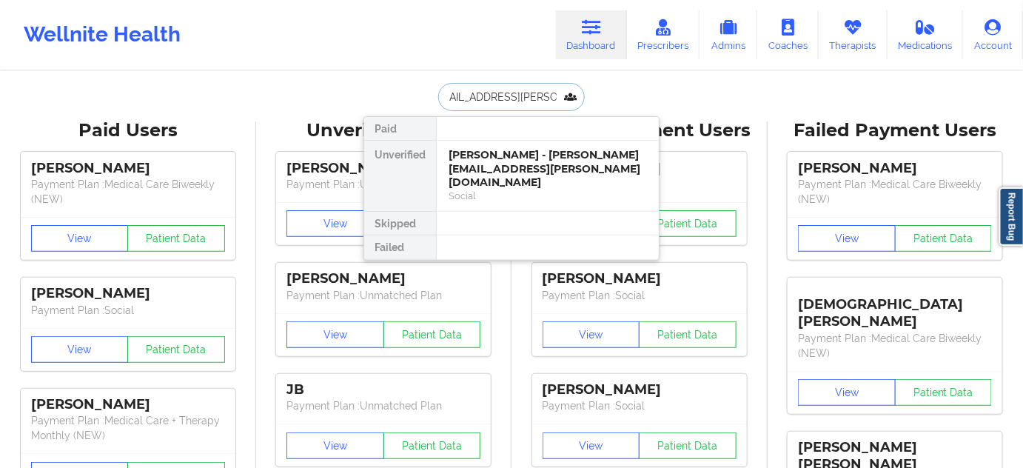
click at [497, 167] on div "[PERSON_NAME] - [PERSON_NAME][EMAIL_ADDRESS][PERSON_NAME][DOMAIN_NAME]" at bounding box center [548, 168] width 198 height 41
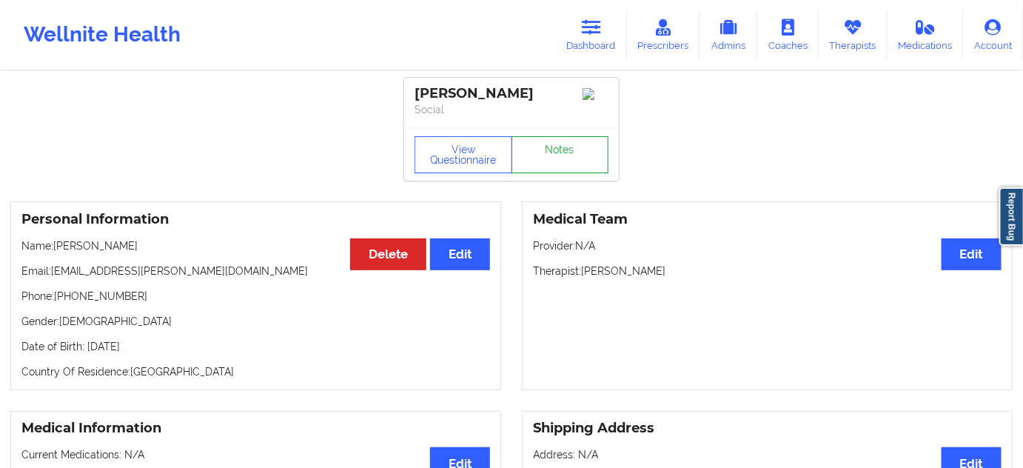
click at [550, 164] on link "Notes" at bounding box center [560, 154] width 98 height 37
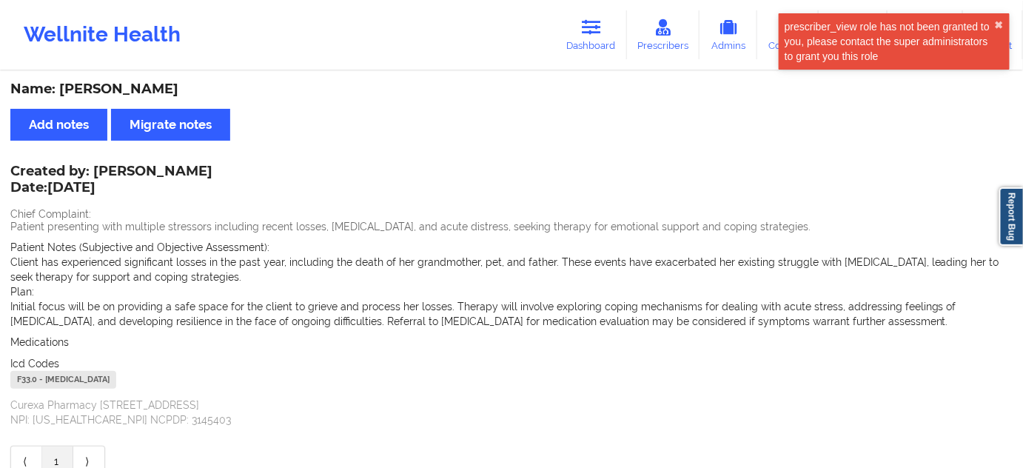
click at [64, 84] on div "Name: [PERSON_NAME]" at bounding box center [511, 89] width 1002 height 17
drag, startPoint x: 589, startPoint y: 43, endPoint x: 548, endPoint y: 68, distance: 47.9
click at [589, 43] on link "Dashboard" at bounding box center [591, 34] width 71 height 49
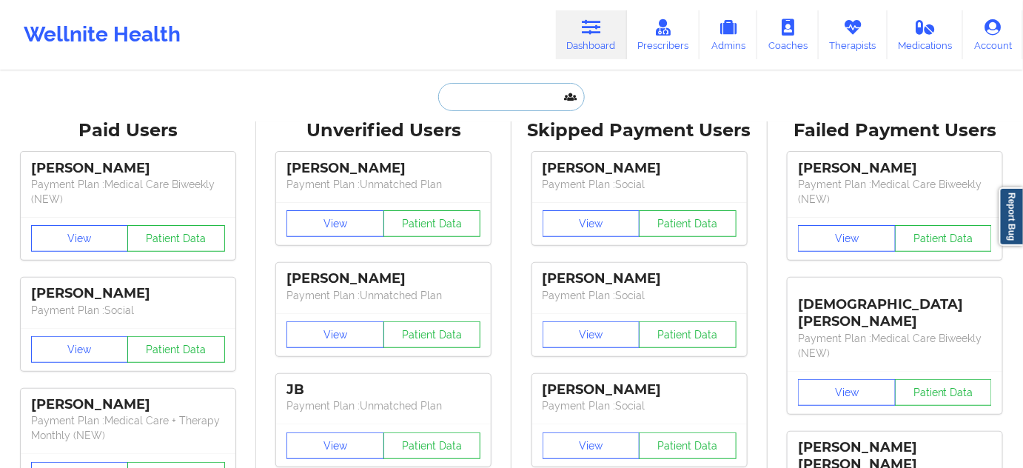
click at [534, 106] on input "text" at bounding box center [511, 97] width 147 height 28
type input "s"
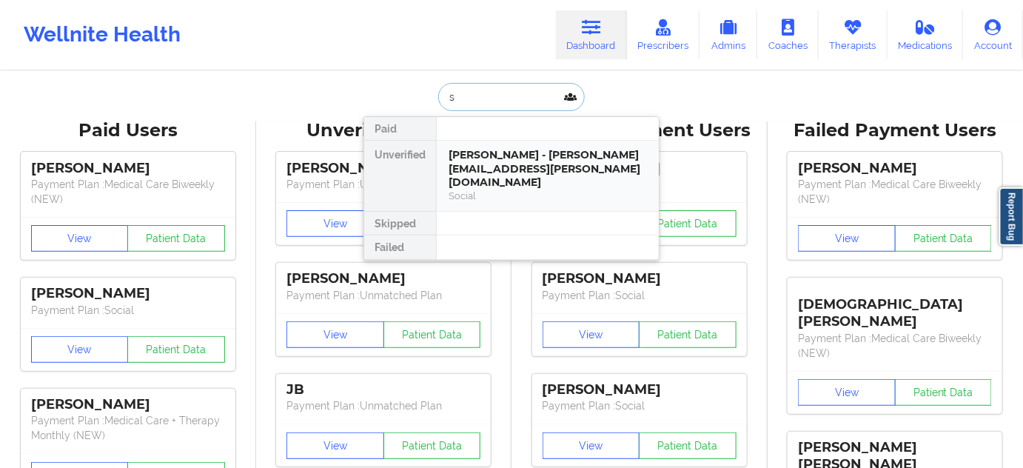
click at [522, 157] on div "[PERSON_NAME] - [PERSON_NAME][EMAIL_ADDRESS][PERSON_NAME][DOMAIN_NAME]" at bounding box center [548, 168] width 198 height 41
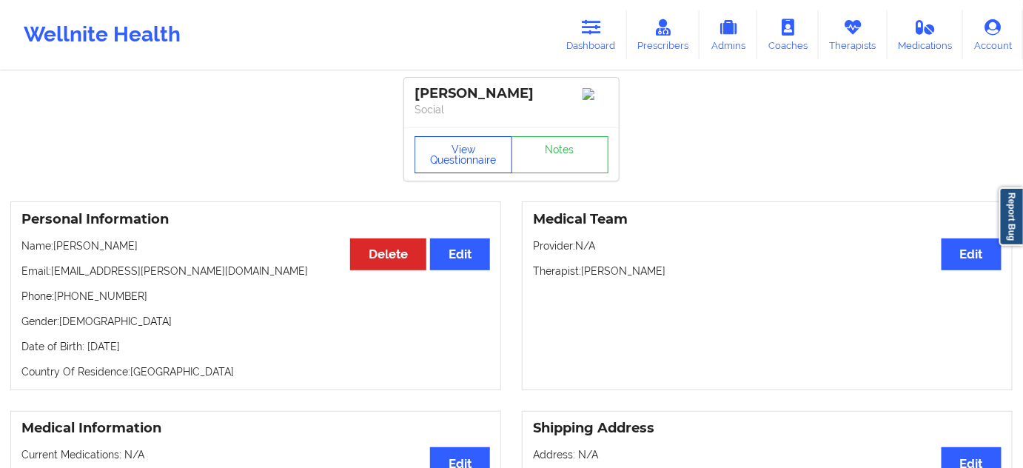
click at [494, 170] on button "View Questionnaire" at bounding box center [464, 154] width 98 height 37
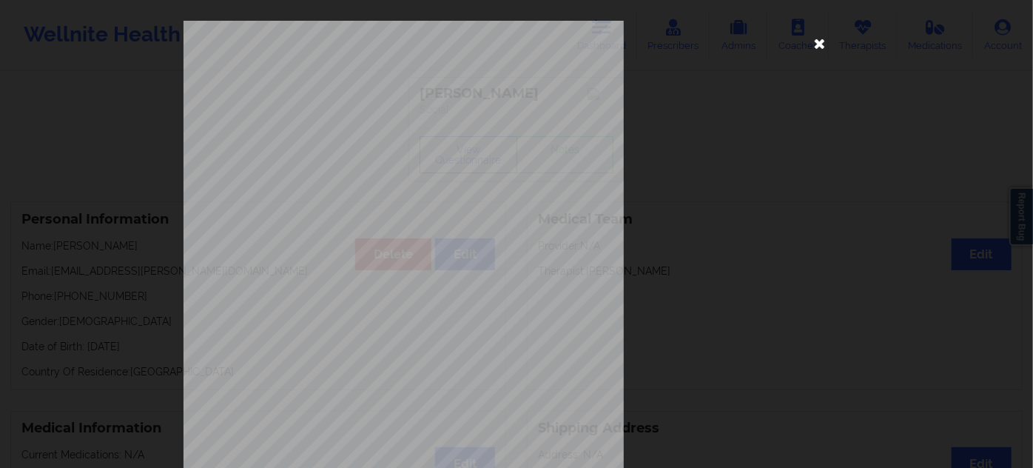
click at [813, 53] on icon at bounding box center [820, 43] width 24 height 24
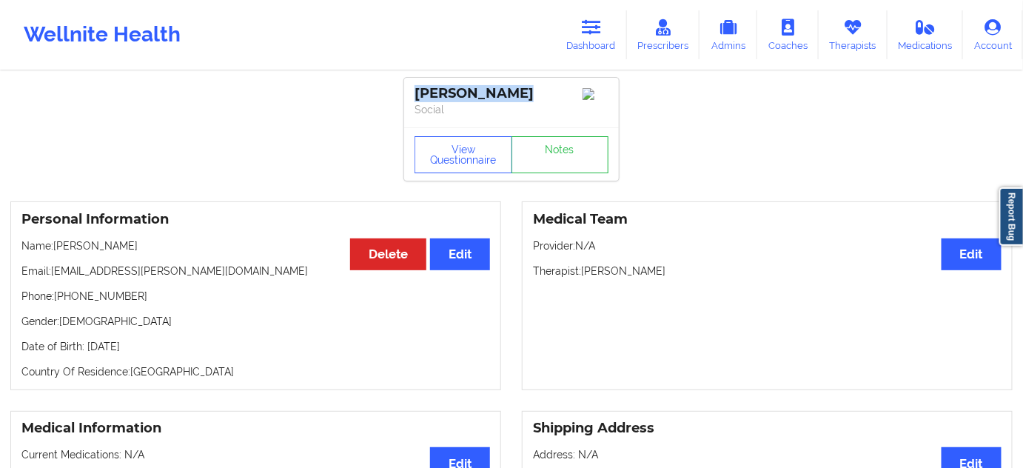
drag, startPoint x: 416, startPoint y: 90, endPoint x: 517, endPoint y: 76, distance: 101.6
drag, startPoint x: 583, startPoint y: 272, endPoint x: 651, endPoint y: 276, distance: 68.2
click at [647, 276] on p "Therapist: [PERSON_NAME]" at bounding box center [767, 271] width 469 height 15
click at [544, 170] on link "Notes" at bounding box center [560, 154] width 98 height 37
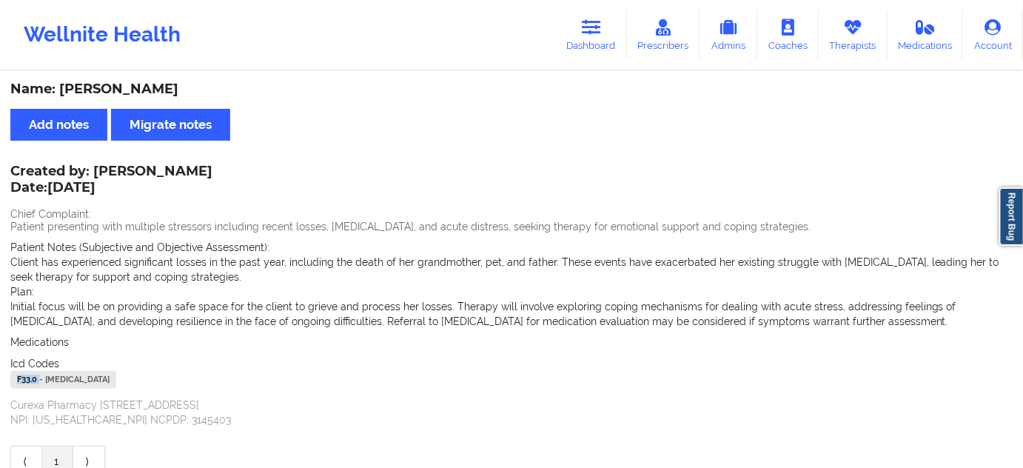
drag, startPoint x: 39, startPoint y: 376, endPoint x: 0, endPoint y: 376, distance: 39.2
click at [0, 376] on div "Name: [PERSON_NAME] Add notes Migrate notes Created by: [PERSON_NAME] Date: [DA…" at bounding box center [511, 280] width 1023 height 415
click at [614, 36] on link "Dashboard" at bounding box center [591, 34] width 71 height 49
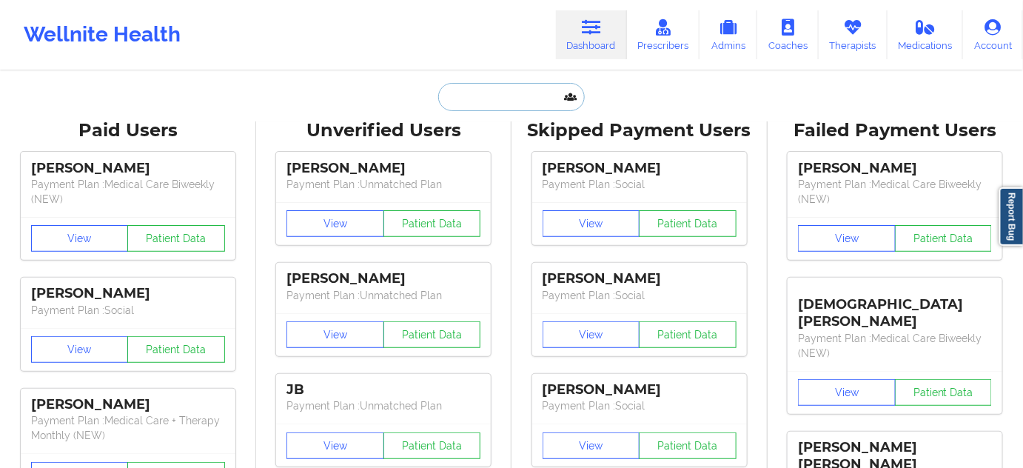
click at [506, 94] on input "text" at bounding box center [511, 97] width 147 height 28
paste input "[EMAIL_ADDRESS][DOMAIN_NAME]"
type input "[EMAIL_ADDRESS][DOMAIN_NAME]"
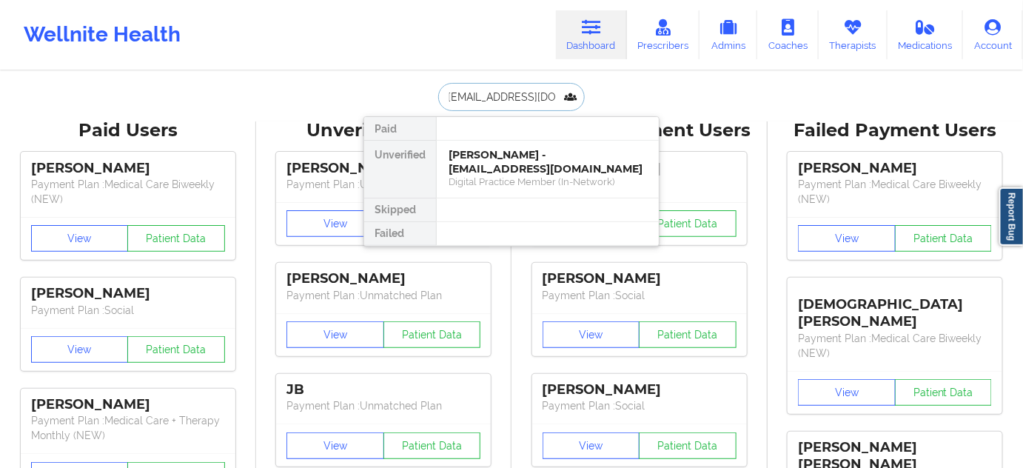
click at [492, 163] on div "[PERSON_NAME] - [EMAIL_ADDRESS][DOMAIN_NAME]" at bounding box center [548, 161] width 198 height 27
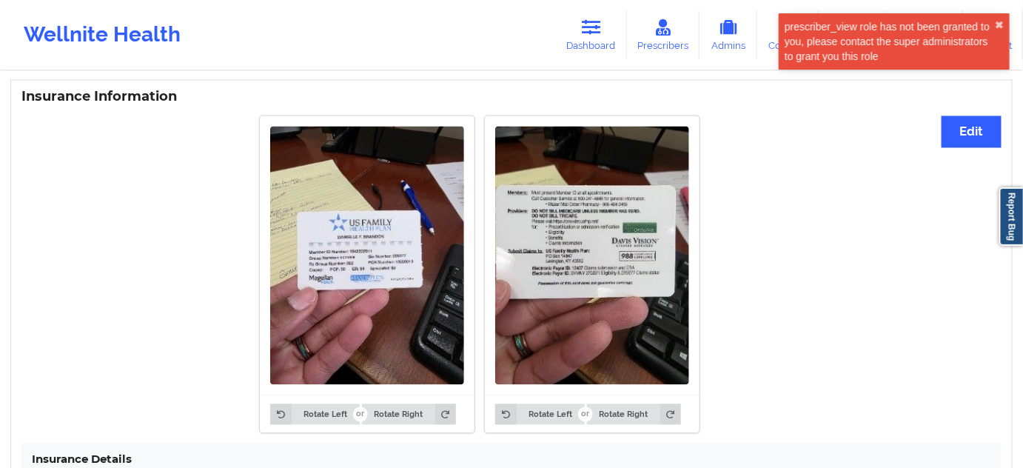
scroll to position [1121, 0]
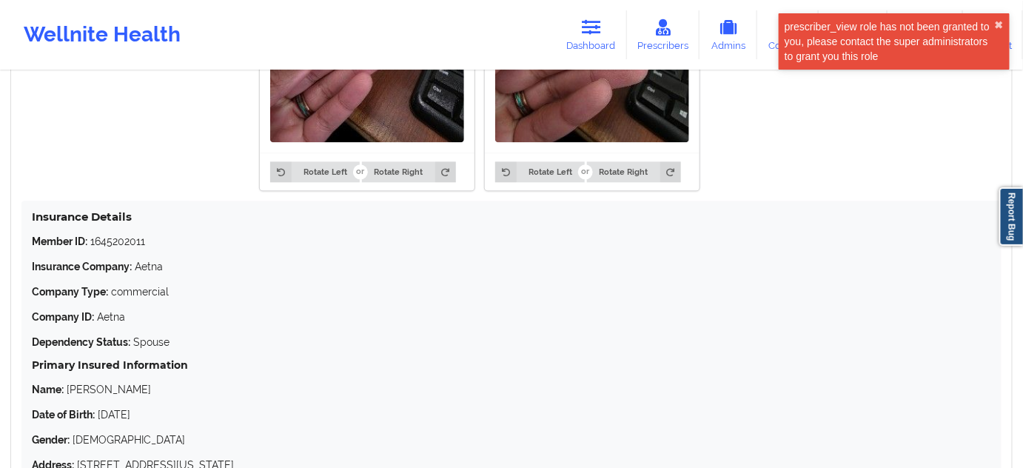
click at [132, 242] on p "Member ID: 1645202011" at bounding box center [511, 241] width 959 height 15
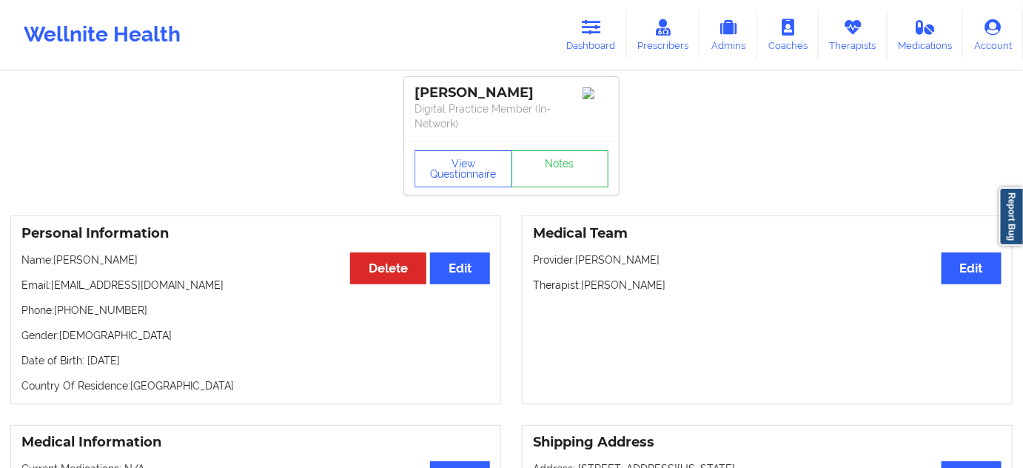
scroll to position [0, 0]
click at [489, 95] on div "[PERSON_NAME]" at bounding box center [512, 93] width 194 height 17
click at [616, 51] on link "Dashboard" at bounding box center [591, 34] width 71 height 49
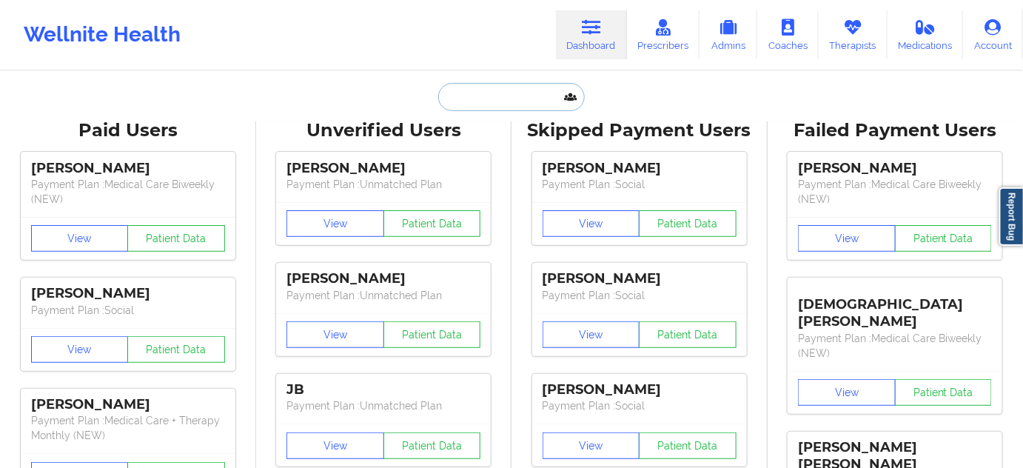
click at [491, 87] on input "text" at bounding box center [511, 97] width 147 height 28
paste input "[EMAIL_ADDRESS][DOMAIN_NAME]"
type input "[EMAIL_ADDRESS][DOMAIN_NAME]"
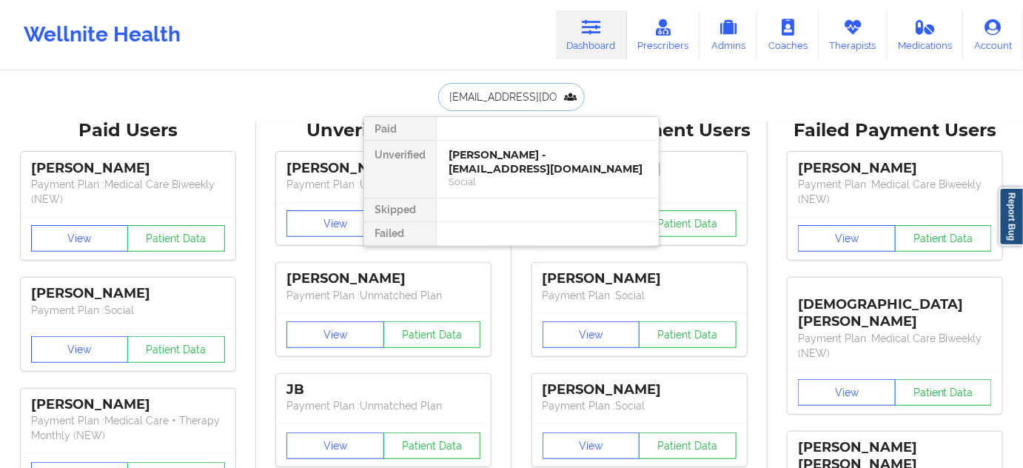
click at [499, 164] on div "[PERSON_NAME] - [EMAIL_ADDRESS][DOMAIN_NAME]" at bounding box center [548, 161] width 198 height 27
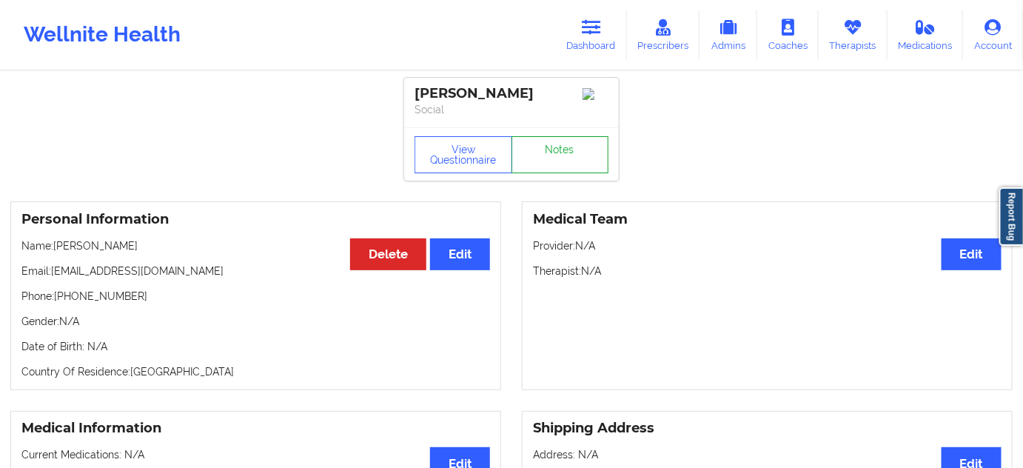
click at [540, 154] on link "Notes" at bounding box center [560, 154] width 98 height 37
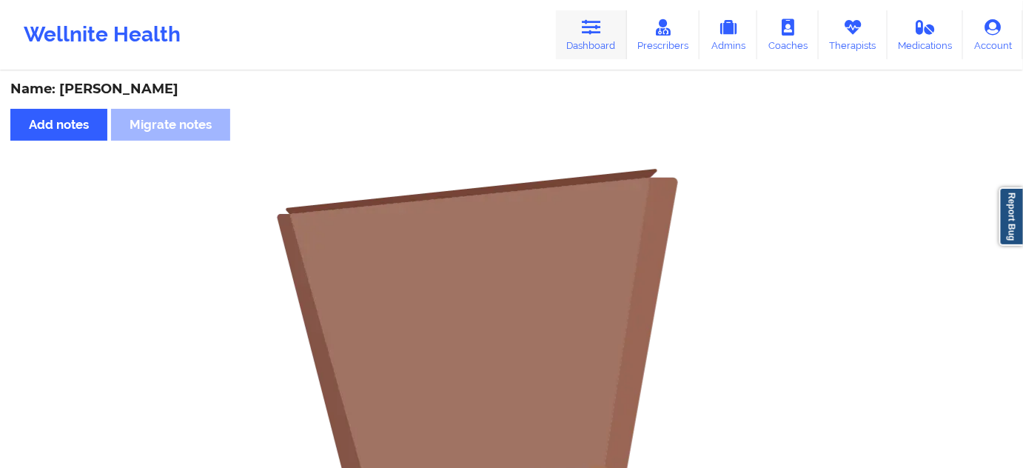
click at [598, 41] on link "Dashboard" at bounding box center [591, 34] width 71 height 49
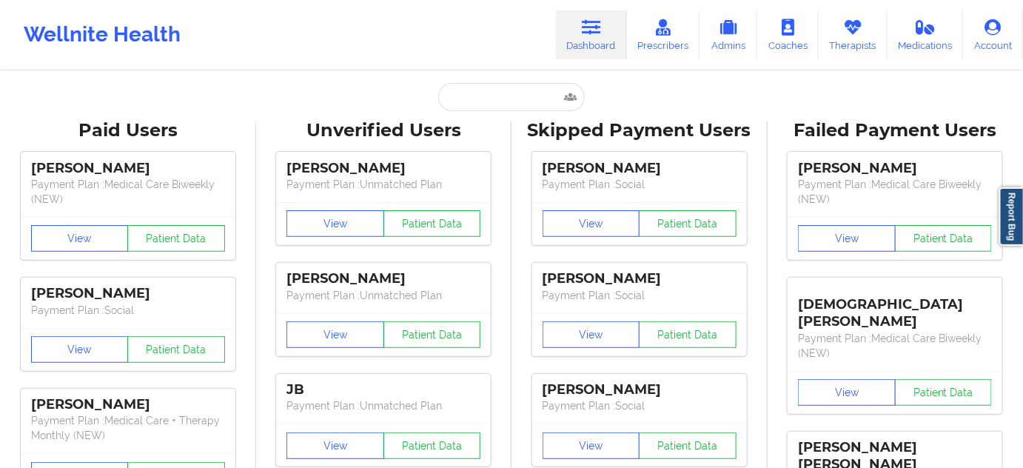
click at [526, 108] on input "text" at bounding box center [511, 97] width 147 height 28
paste input "[EMAIL_ADDRESS][DOMAIN_NAME]"
type input "[EMAIL_ADDRESS][DOMAIN_NAME]"
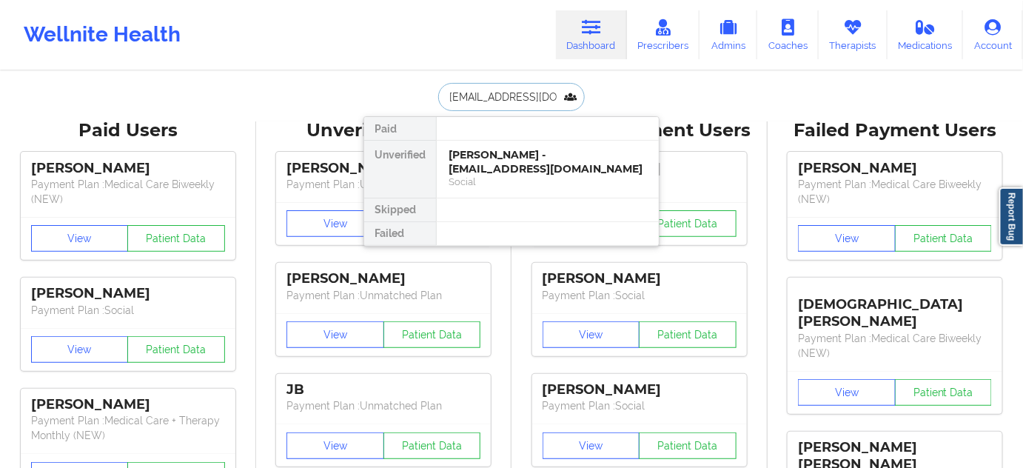
click at [494, 172] on div "[PERSON_NAME] - [EMAIL_ADDRESS][DOMAIN_NAME]" at bounding box center [548, 161] width 198 height 27
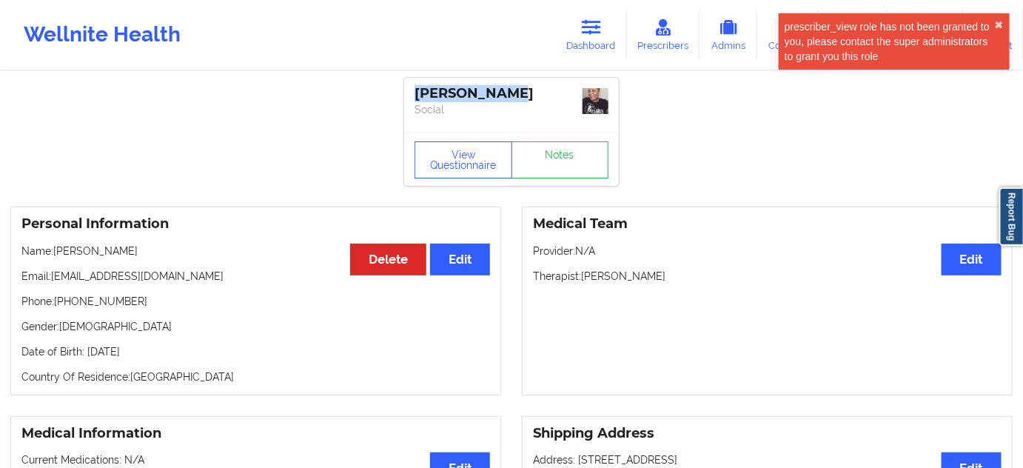
drag, startPoint x: 517, startPoint y: 92, endPoint x: 392, endPoint y: 88, distance: 125.1
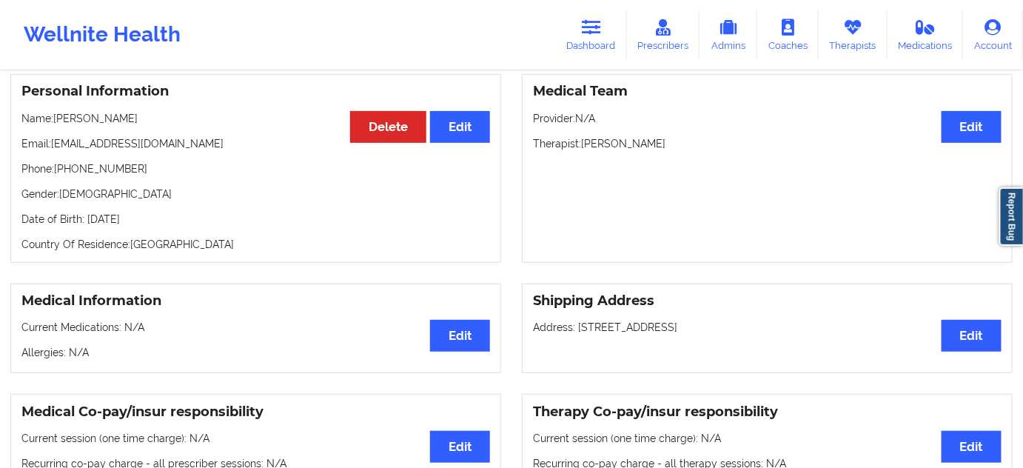
scroll to position [134, 0]
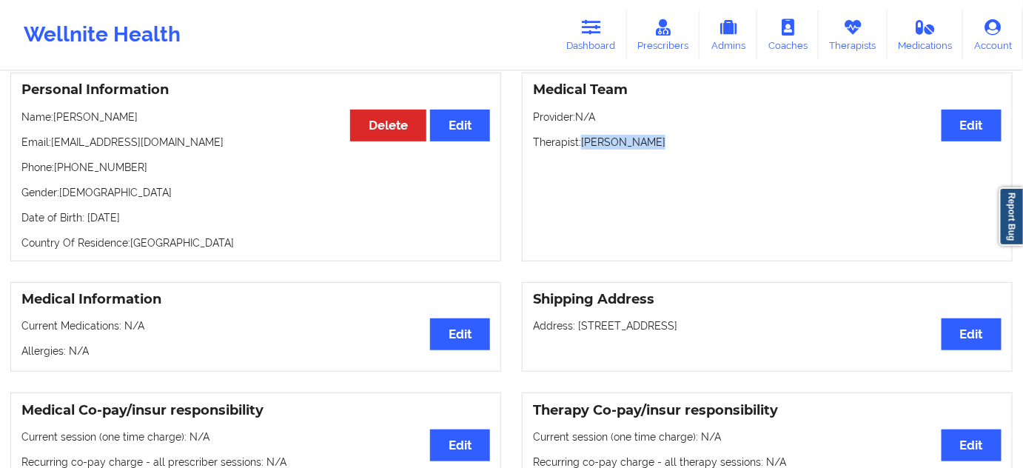
drag, startPoint x: 584, startPoint y: 142, endPoint x: 687, endPoint y: 147, distance: 103.0
click at [687, 147] on p "Therapist: [PERSON_NAME]" at bounding box center [767, 142] width 469 height 15
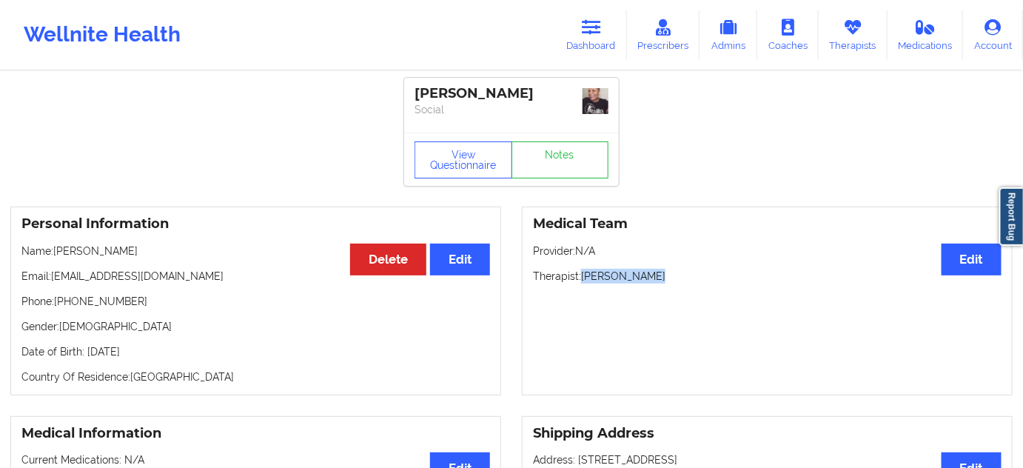
scroll to position [0, 0]
click at [533, 142] on link "Notes" at bounding box center [560, 159] width 98 height 37
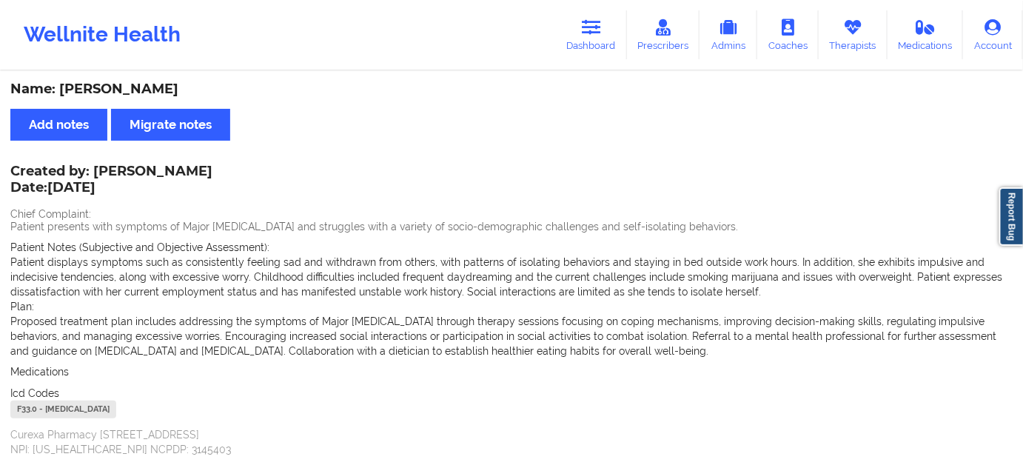
click at [27, 412] on div "F33.0 - [MEDICAL_DATA]" at bounding box center [63, 409] width 106 height 18
click at [590, 32] on icon at bounding box center [591, 27] width 19 height 16
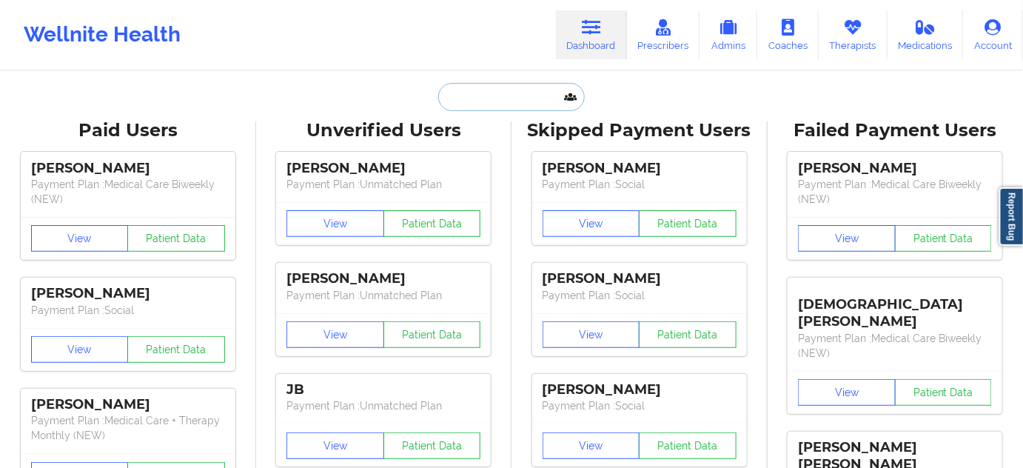
click at [505, 98] on input "text" at bounding box center [511, 97] width 147 height 28
paste input "[EMAIL_ADDRESS][DOMAIN_NAME]"
type input "[EMAIL_ADDRESS][DOMAIN_NAME]"
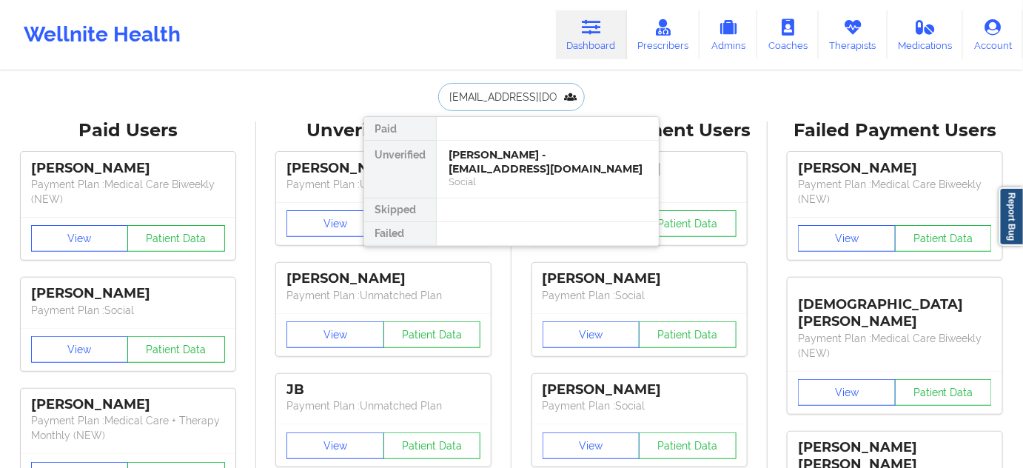
click at [500, 175] on div "Social" at bounding box center [548, 181] width 198 height 13
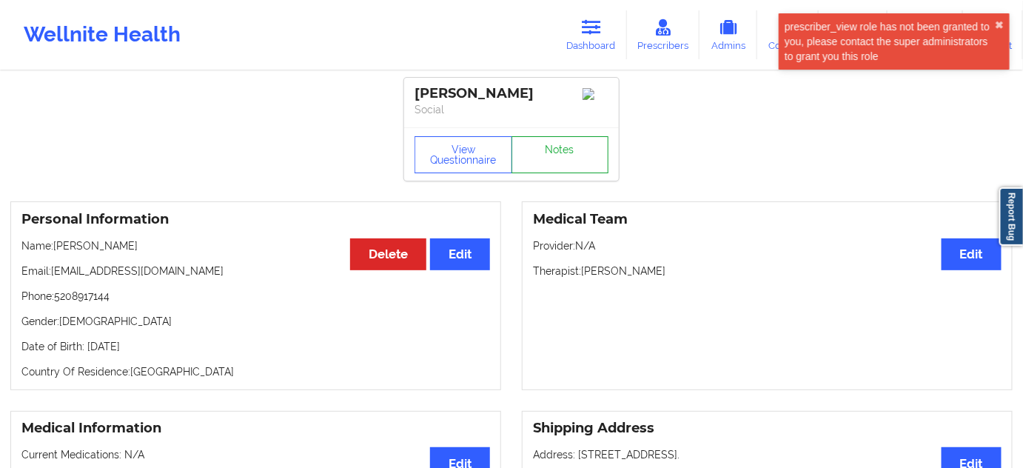
click at [551, 164] on link "Notes" at bounding box center [560, 154] width 98 height 37
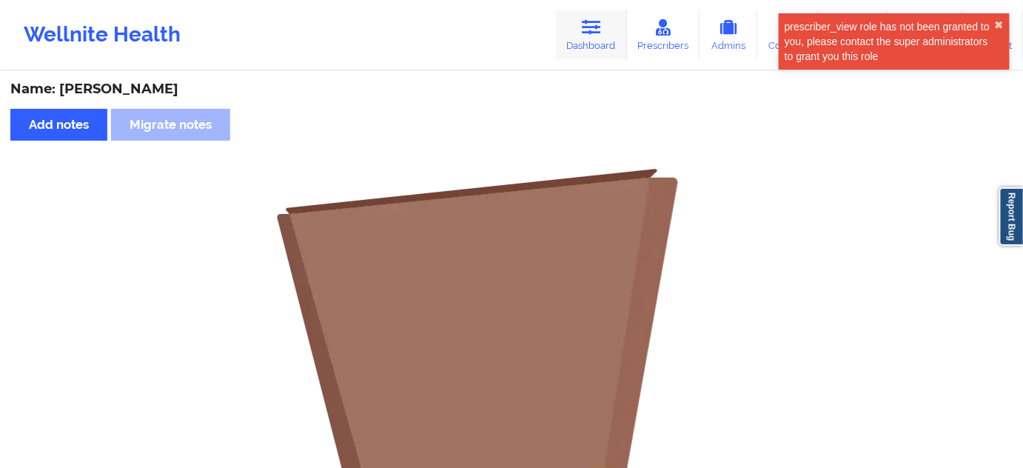
click at [585, 36] on link "Dashboard" at bounding box center [591, 34] width 71 height 49
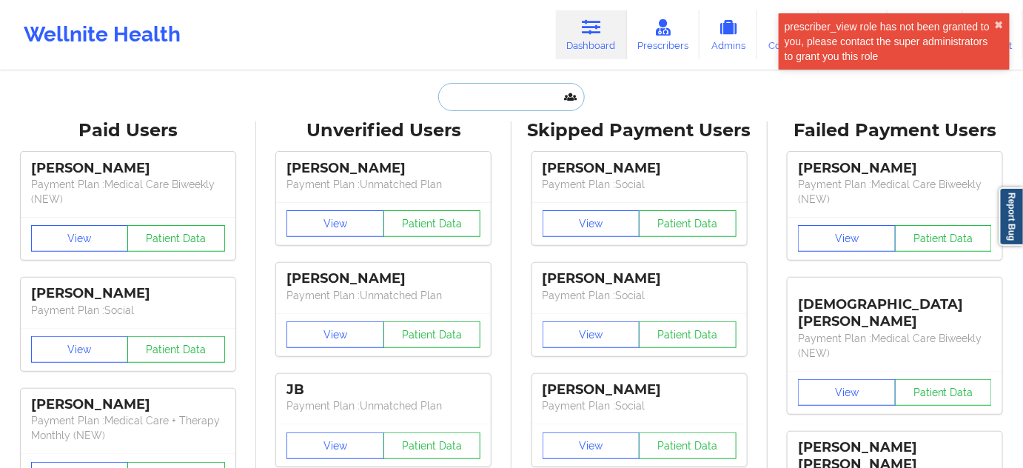
click at [509, 107] on input "text" at bounding box center [511, 97] width 147 height 28
paste input "[PERSON_NAME][EMAIL_ADDRESS][DOMAIN_NAME]"
type input "[PERSON_NAME][EMAIL_ADDRESS][DOMAIN_NAME]"
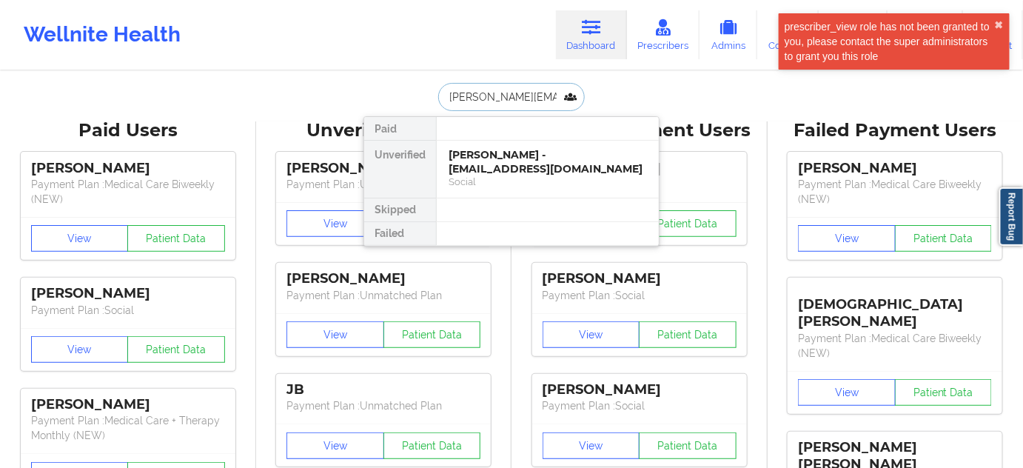
scroll to position [0, 4]
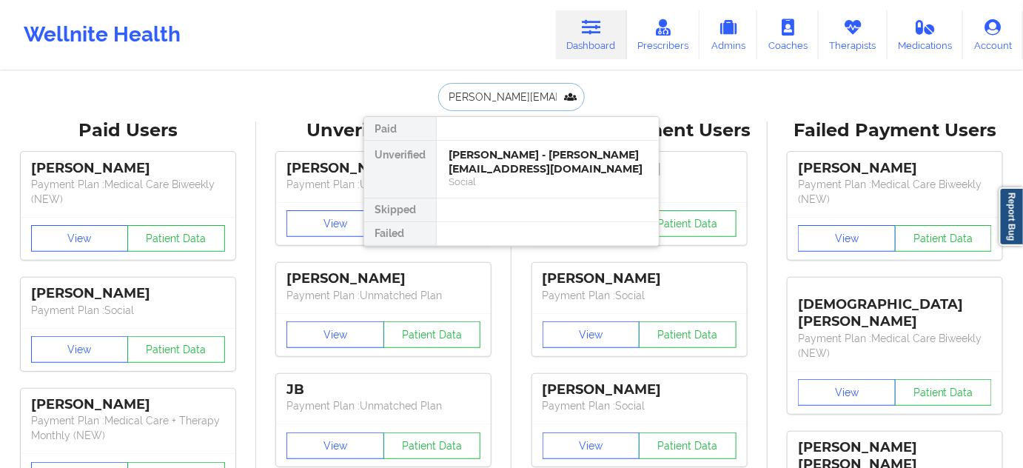
click at [497, 158] on div "[PERSON_NAME] - [PERSON_NAME][EMAIL_ADDRESS][DOMAIN_NAME]" at bounding box center [548, 161] width 198 height 27
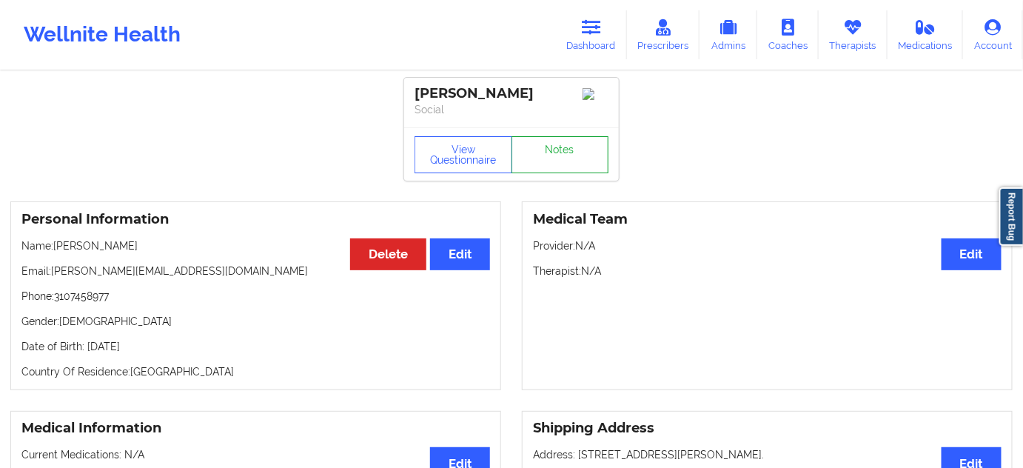
click at [553, 170] on link "Notes" at bounding box center [560, 154] width 98 height 37
